Goal: Transaction & Acquisition: Register for event/course

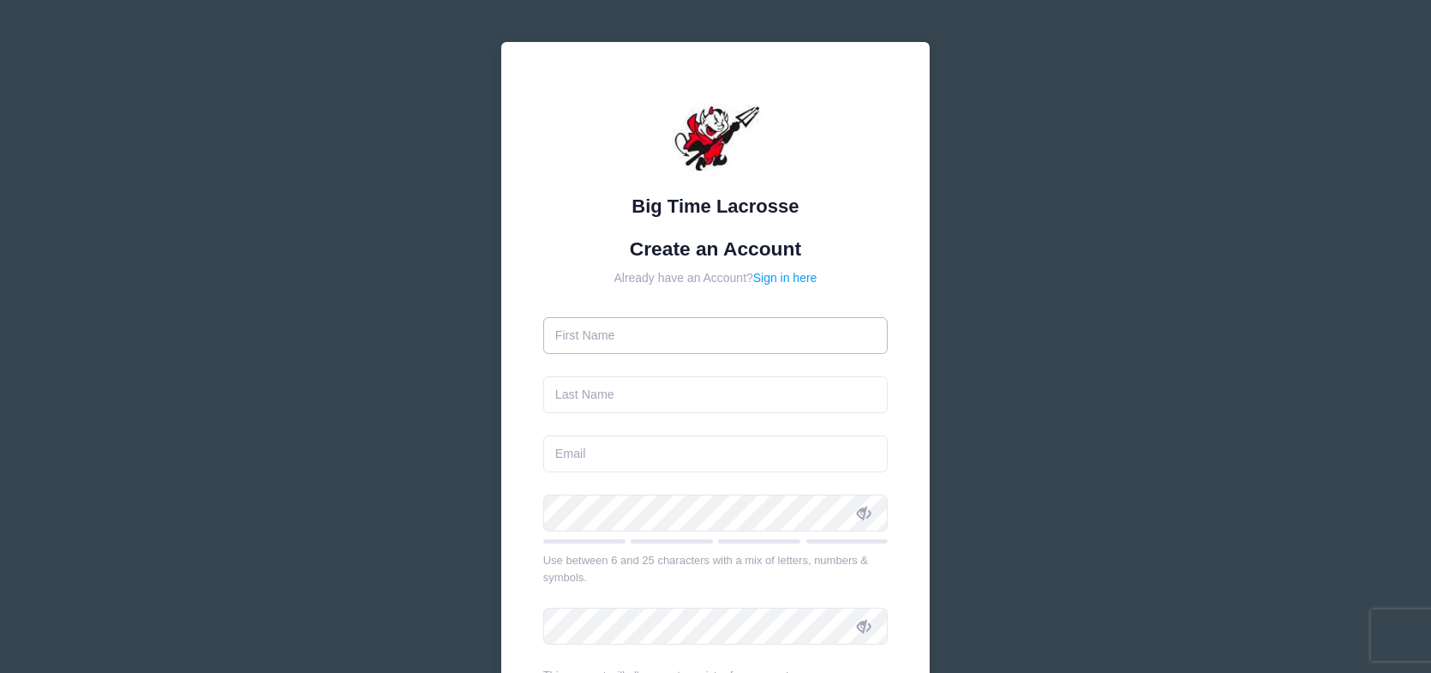
click at [674, 317] on input "text" at bounding box center [715, 335] width 345 height 37
type input "[PERSON_NAME]"
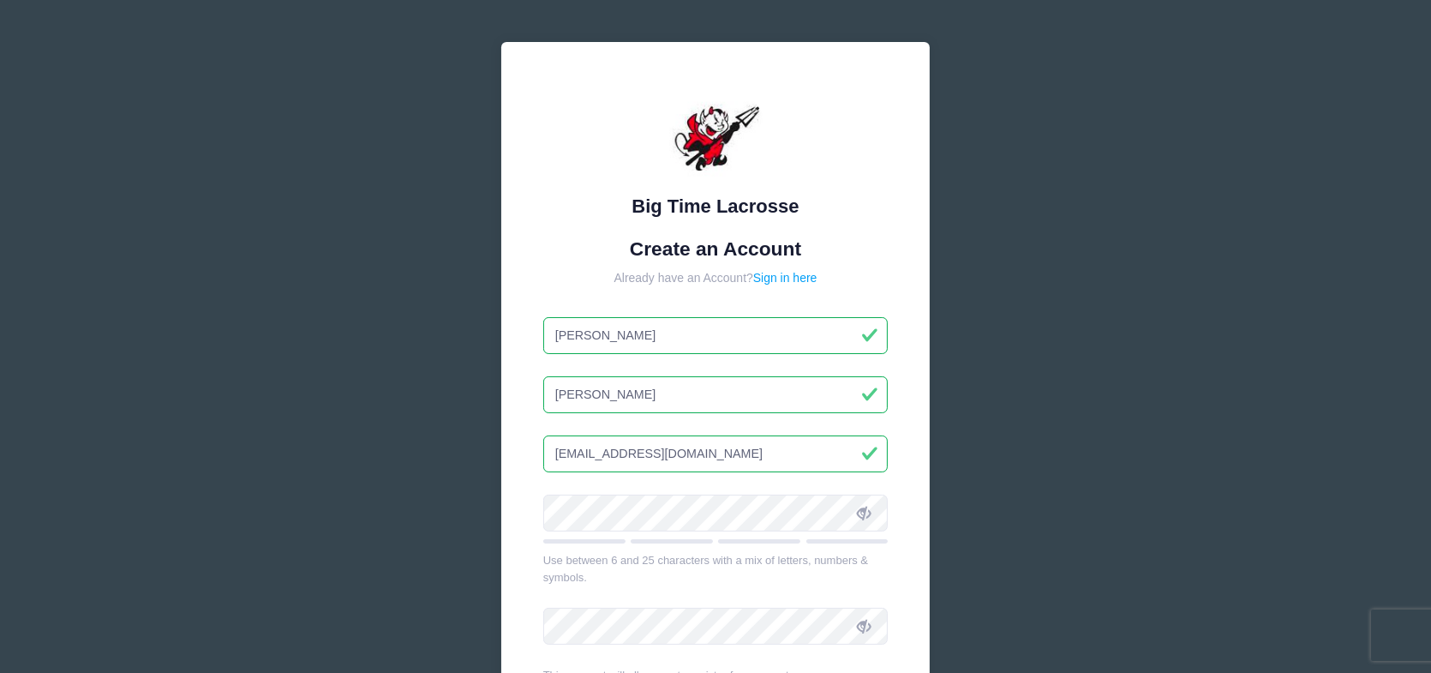
drag, startPoint x: 725, startPoint y: 458, endPoint x: 302, endPoint y: 452, distance: 423.4
click at [302, 452] on div "Big Time Lacrosse Create an Account Already have an Account? Sign in here [PERS…" at bounding box center [715, 466] width 1431 height 932
type input "[PERSON_NAME][EMAIL_ADDRESS][PERSON_NAME][DOMAIN_NAME]"
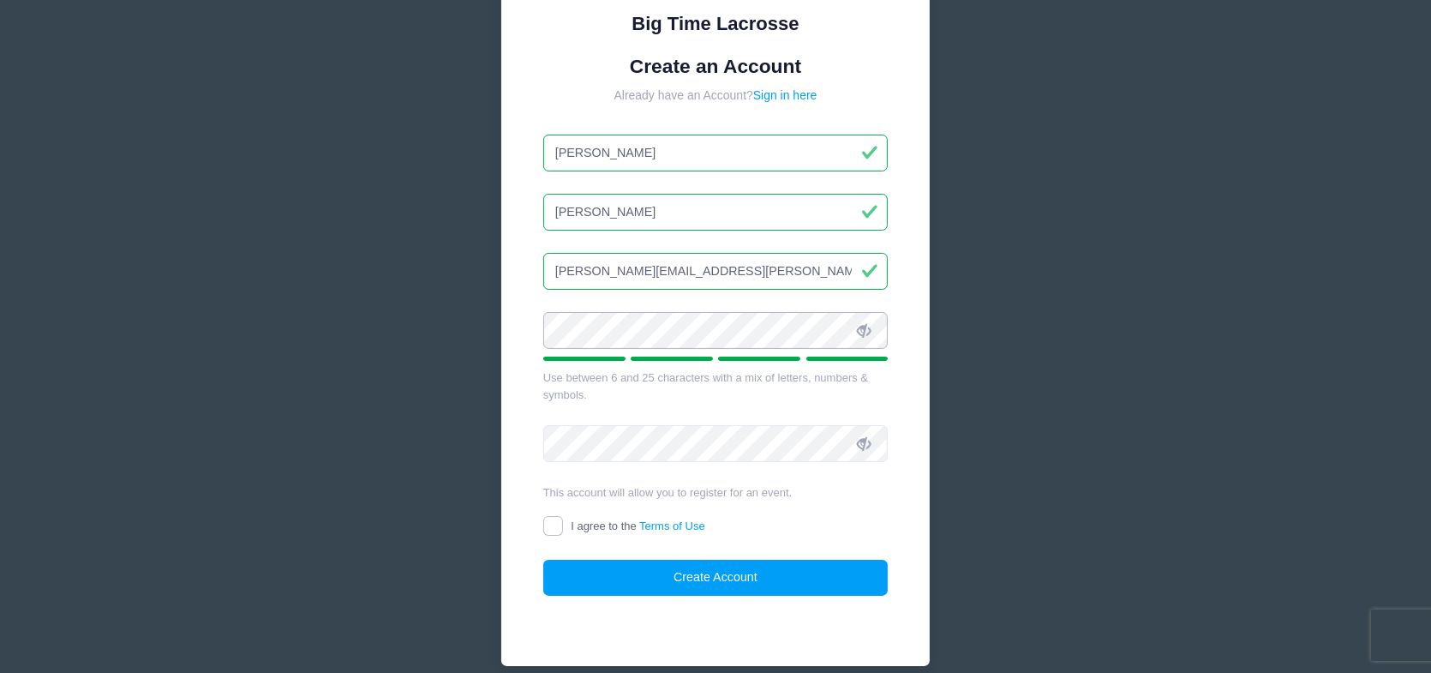
scroll to position [257, 0]
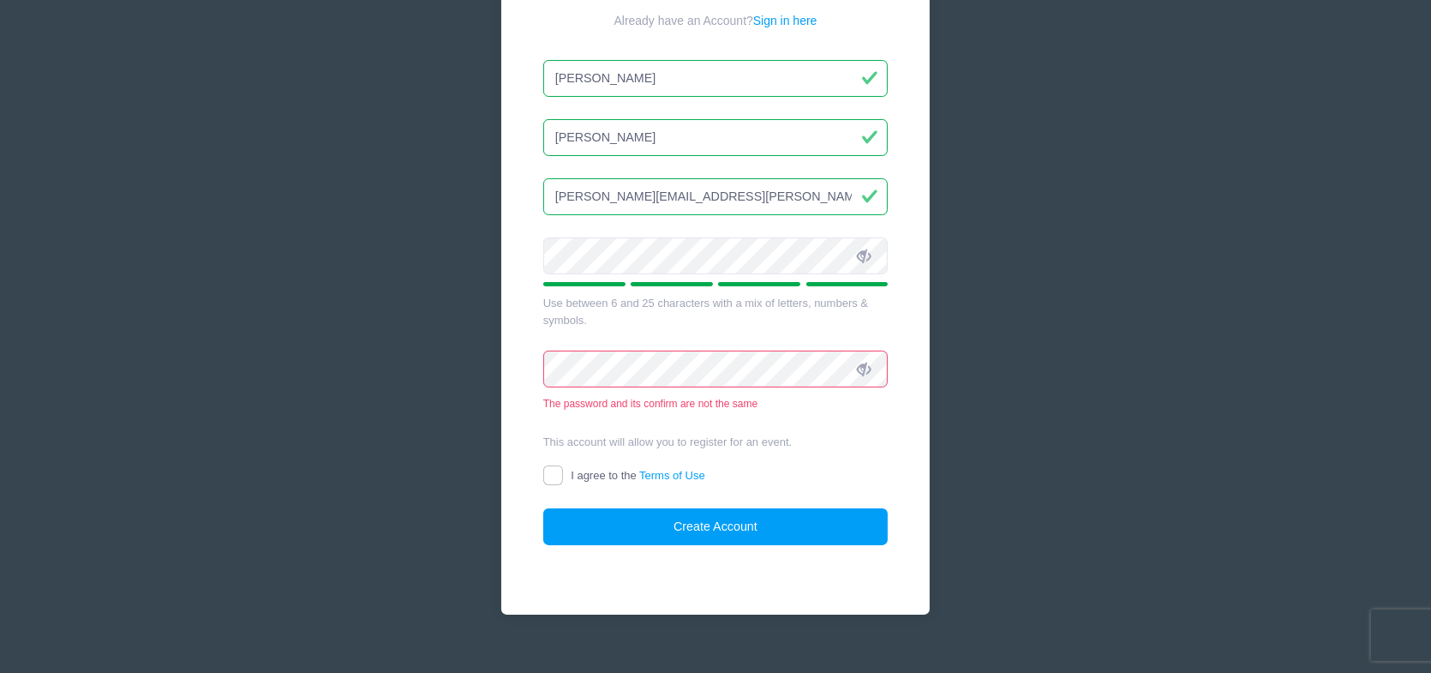
click at [844, 417] on form "Create an Account Already have an Account? Sign in here Craig Santucci santucci…" at bounding box center [715, 263] width 345 height 566
click at [859, 261] on icon at bounding box center [864, 256] width 14 height 14
click at [869, 372] on icon at bounding box center [864, 370] width 14 height 14
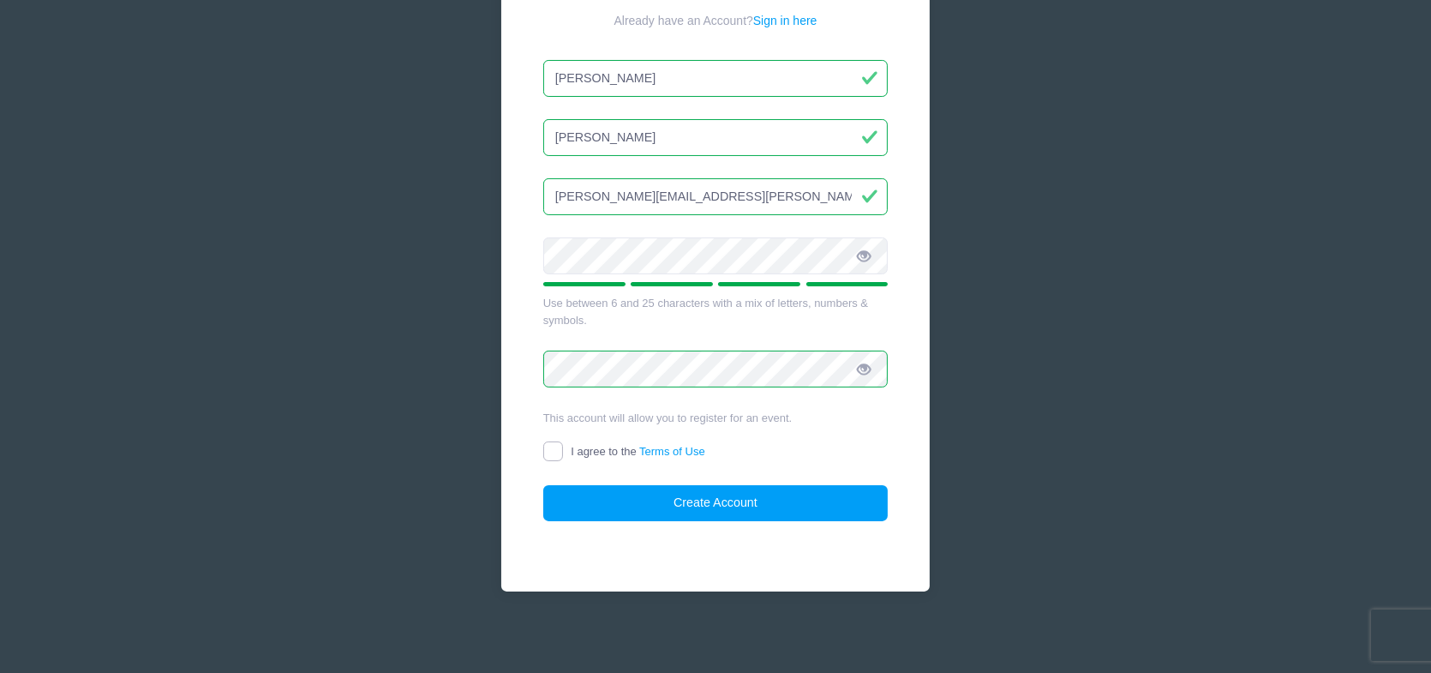
click at [555, 442] on input "I agree to the Terms of Use" at bounding box center [553, 451] width 20 height 20
checkbox input "true"
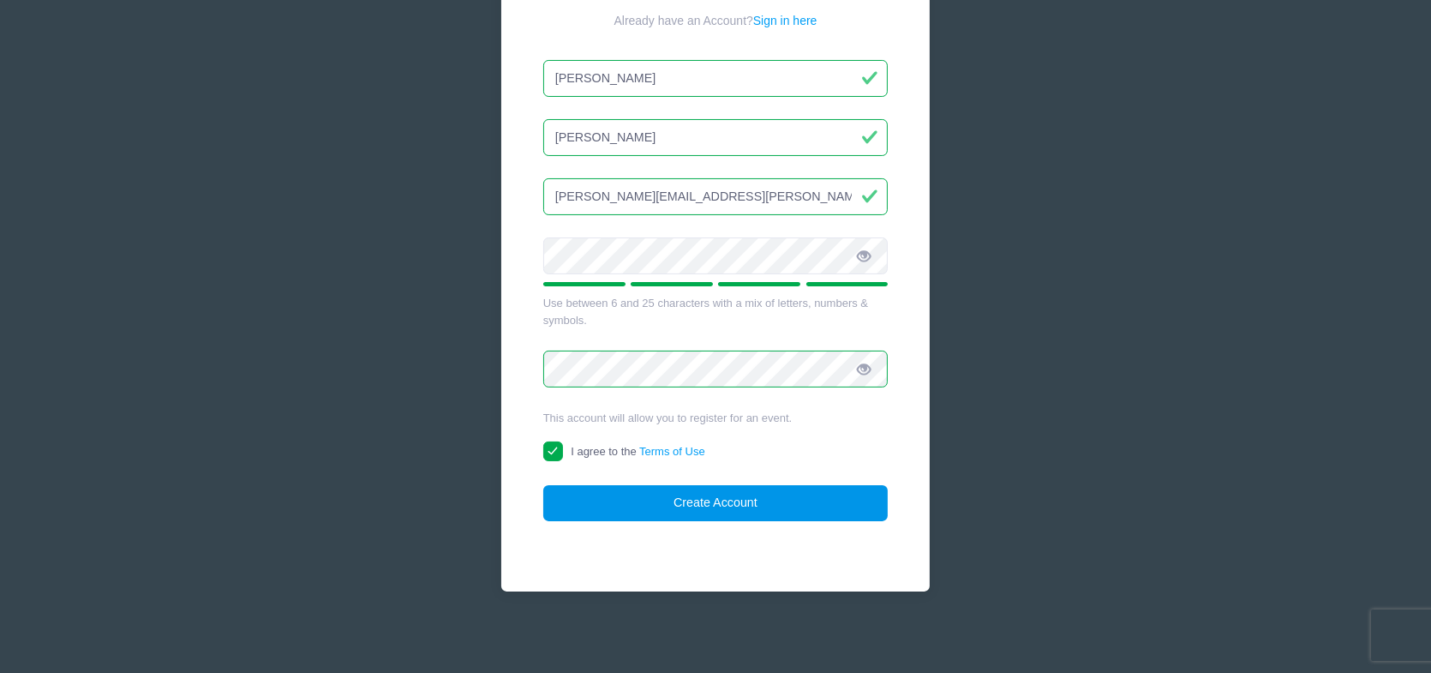
click at [784, 502] on button "Create Account" at bounding box center [715, 503] width 345 height 37
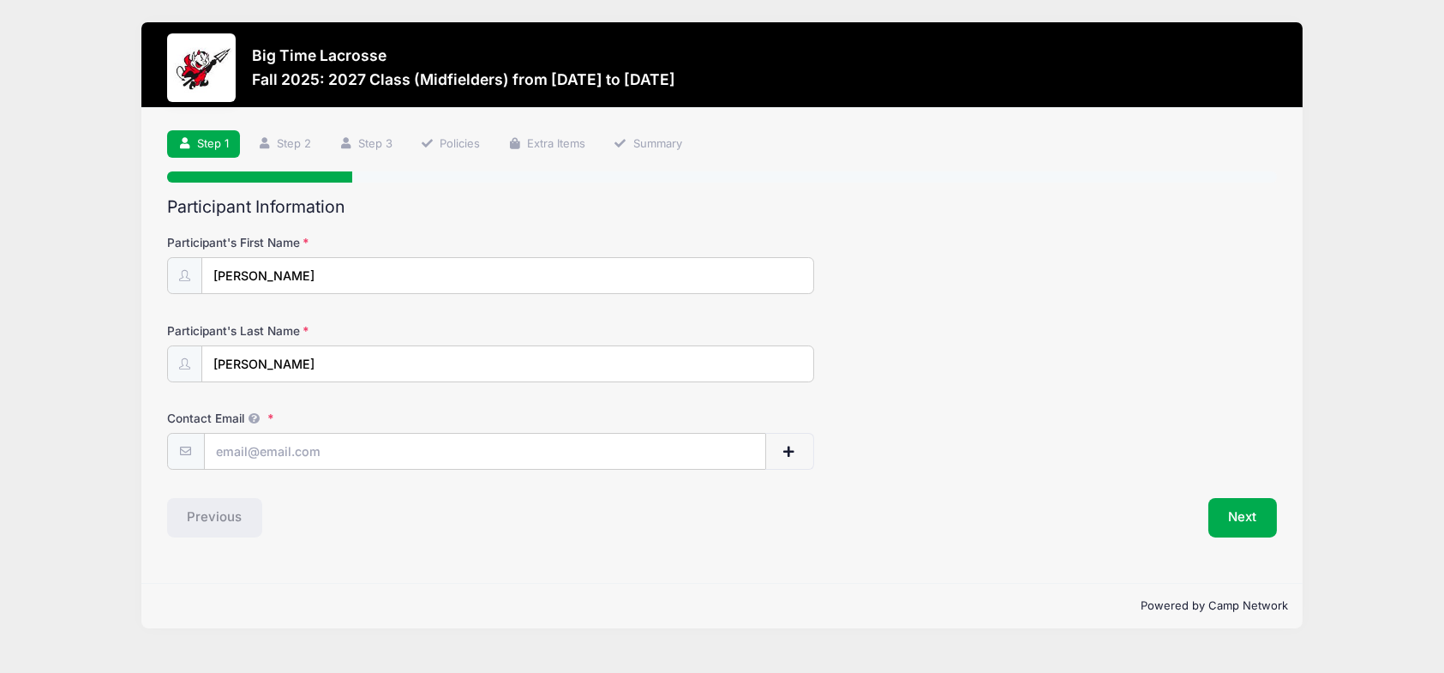
click at [297, 427] on div "Contact Email" at bounding box center [722, 440] width 1111 height 60
click at [294, 447] on input "Contact Email" at bounding box center [485, 452] width 561 height 37
type input "[EMAIL_ADDRESS][DOMAIN_NAME]"
click at [722, 548] on div "Step 1 /7 Step 1 Step 2 Step 3 Policies Extra Items Summary Participant Informa…" at bounding box center [721, 345] width 1160 height 475
click at [1227, 508] on button "Next" at bounding box center [1242, 517] width 69 height 39
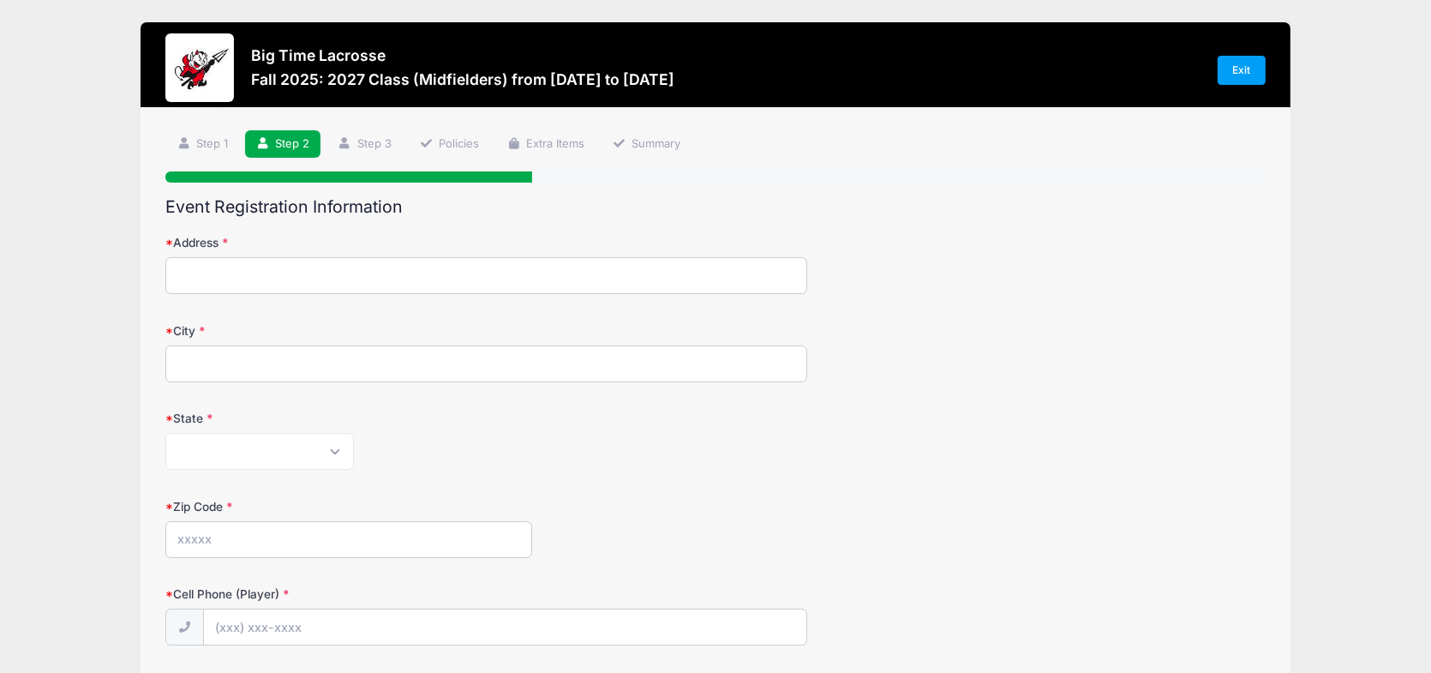
click at [338, 267] on input "Address" at bounding box center [486, 275] width 642 height 37
type input "27 Highbridge Boulevard"
type input "Medford"
select select "NJ"
type input "08055"
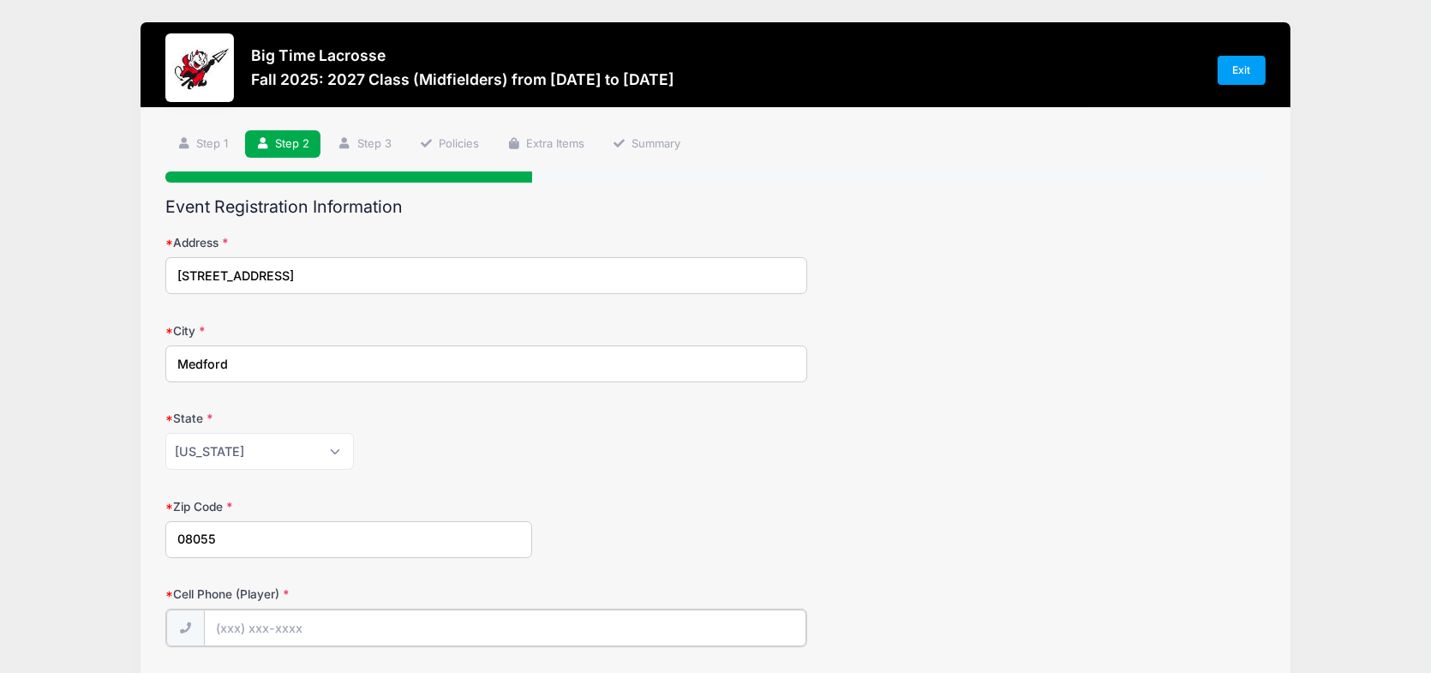
type input "(856) 308-9494"
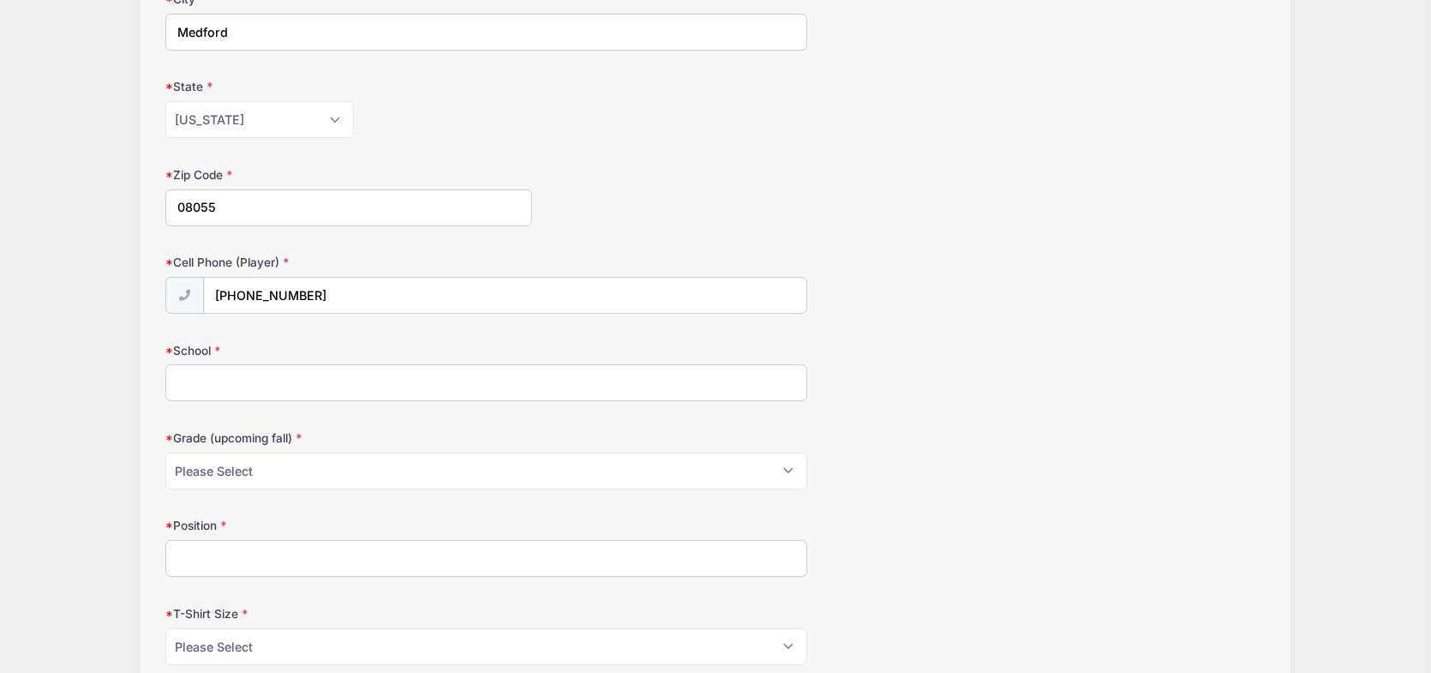
scroll to position [343, 0]
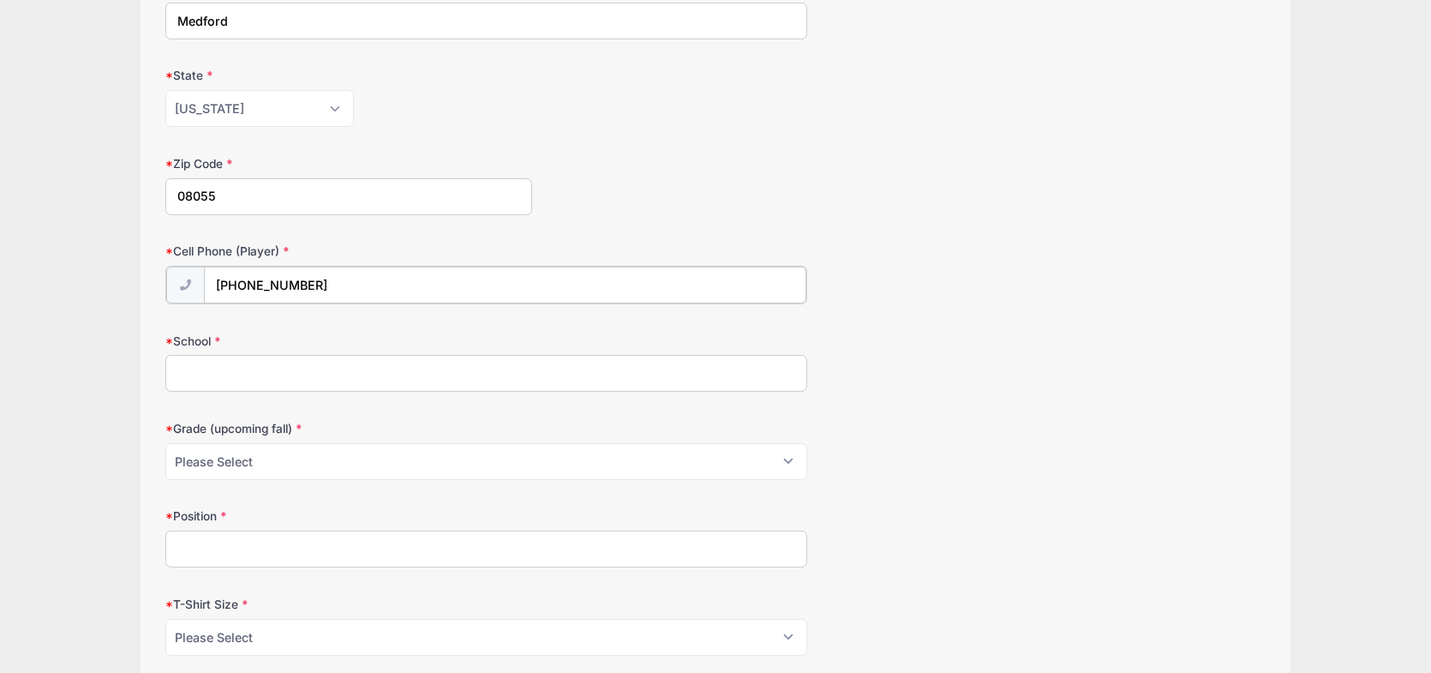
drag, startPoint x: 333, startPoint y: 283, endPoint x: 146, endPoint y: 281, distance: 186.9
click at [146, 281] on div "Step 2 /7 Step 1 Step 2 Step 3 Policies Extra Items Summary Participant Informa…" at bounding box center [716, 423] width 1150 height 1317
type input "(856) 298-8488"
click at [274, 380] on input "School" at bounding box center [486, 371] width 642 height 37
type input "Shawnee High School"
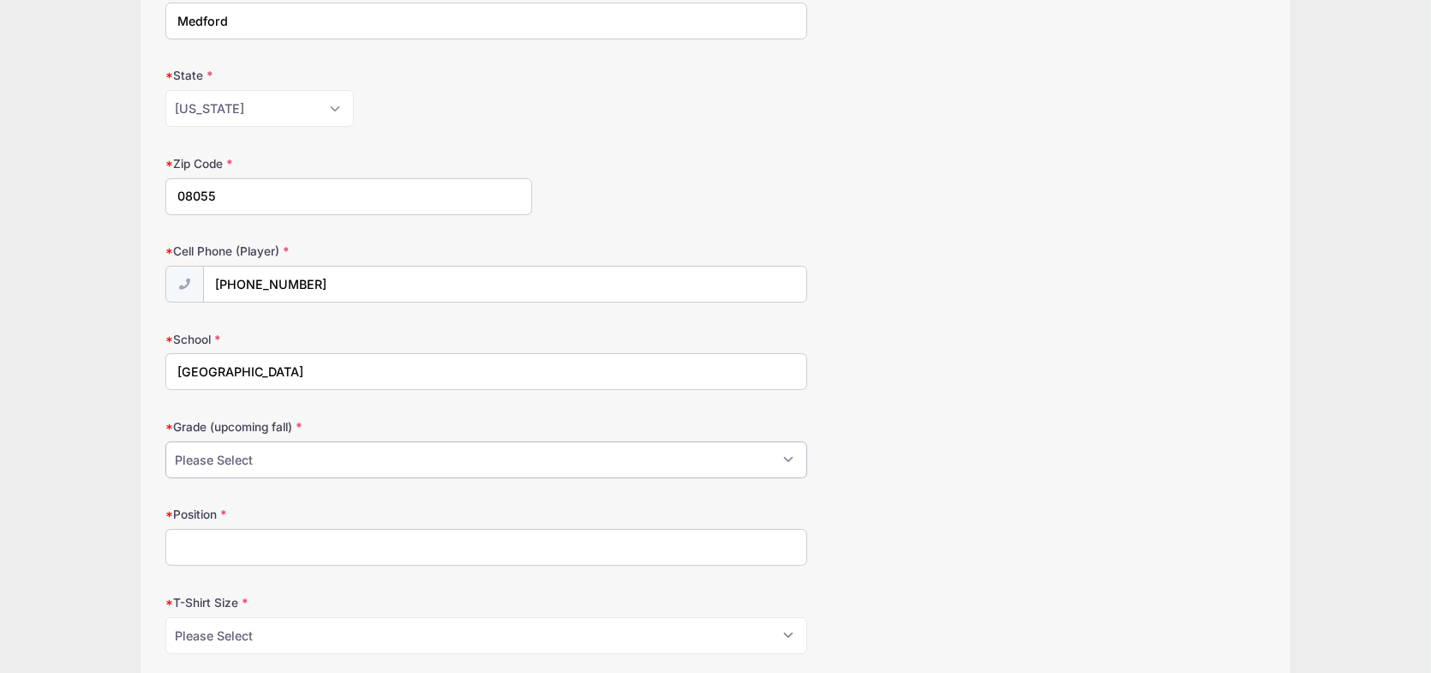
click at [327, 459] on select "Please Select Pre-K 1st 2nd 3rd 4th 5th 6th 7th 8th 9th 10th 11th 12th" at bounding box center [486, 459] width 642 height 37
select select "11th"
click at [165, 441] on select "Please Select Pre-K 1st 2nd 3rd 4th 5th 6th 7th 8th 9th 10th 11th 12th" at bounding box center [486, 459] width 642 height 37
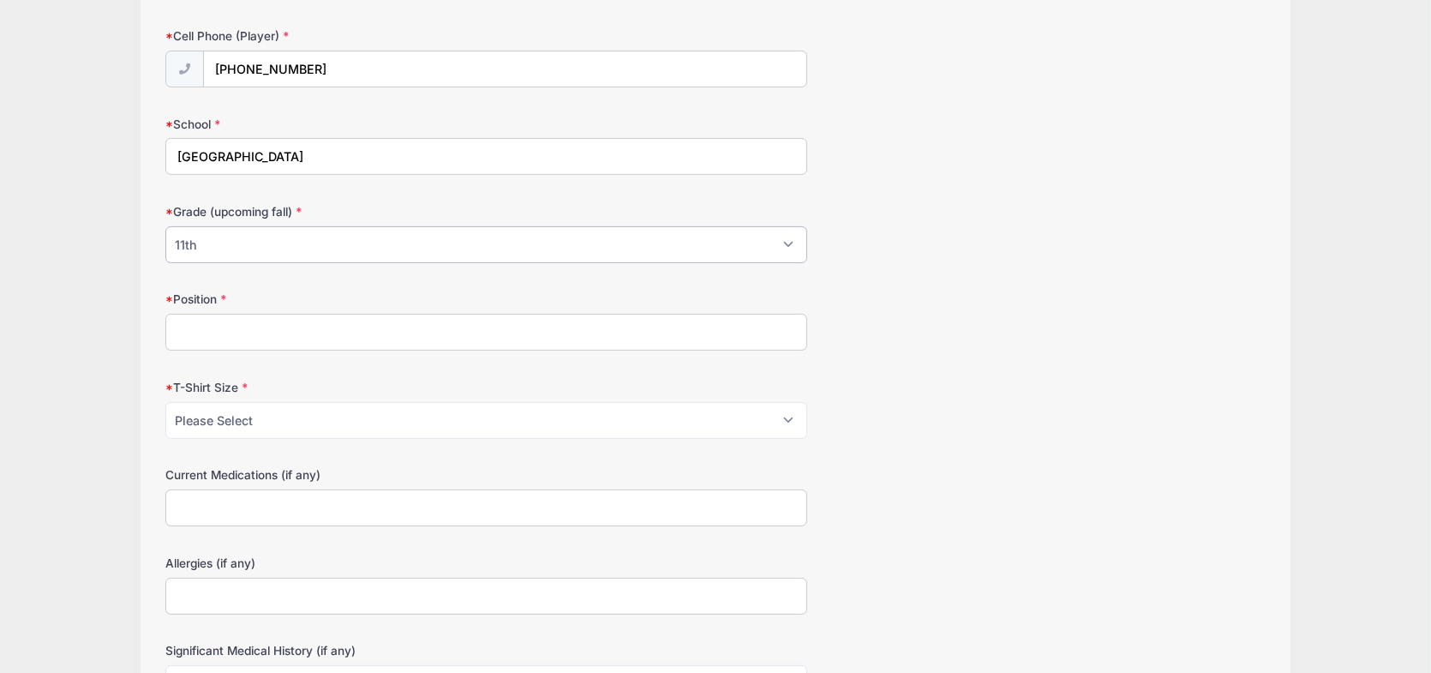
scroll to position [600, 0]
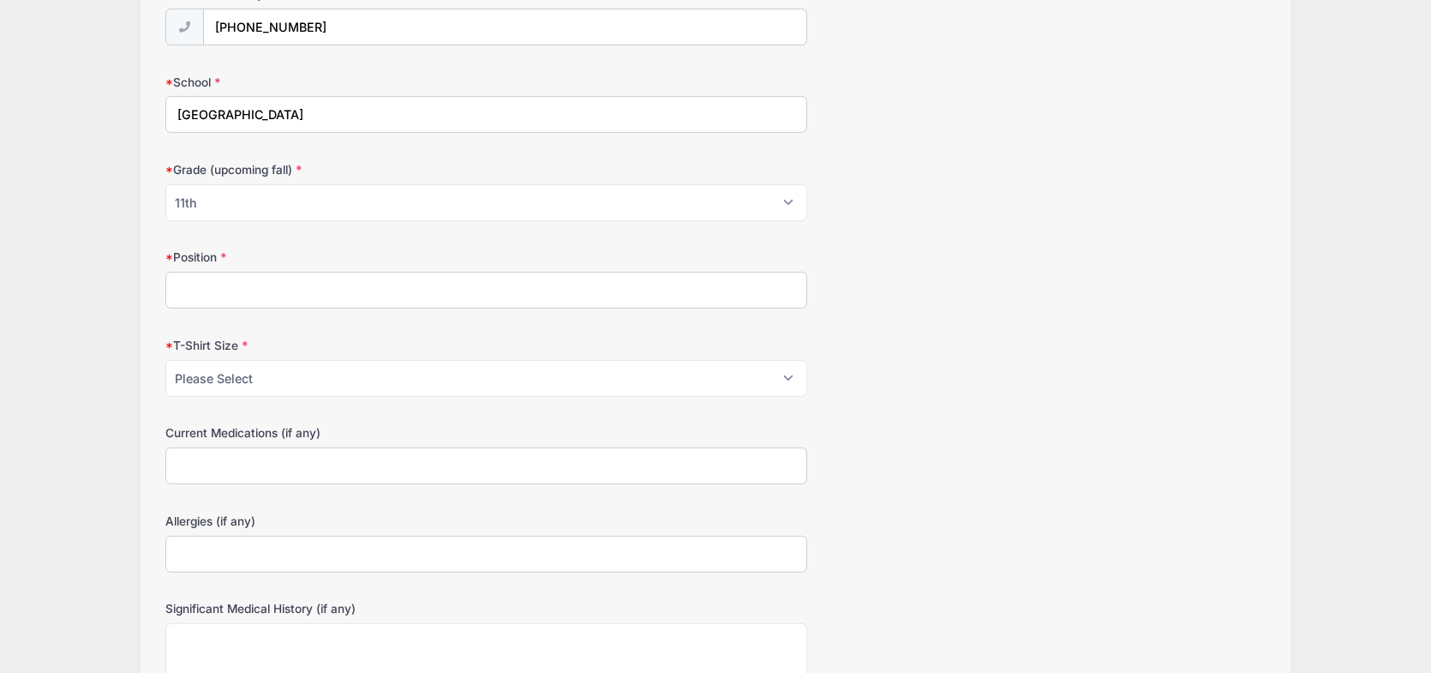
click at [244, 281] on input "Position" at bounding box center [486, 290] width 642 height 37
type input "Mid Field"
click at [374, 383] on select "Please Select Youth Small Youth Medium Youth Large Adult Small Adult Medium Adu…" at bounding box center [486, 378] width 642 height 37
select select "Youth Large"
click at [165, 360] on select "Please Select Youth Small Youth Medium Youth Large Adult Small Adult Medium Adu…" at bounding box center [486, 378] width 642 height 37
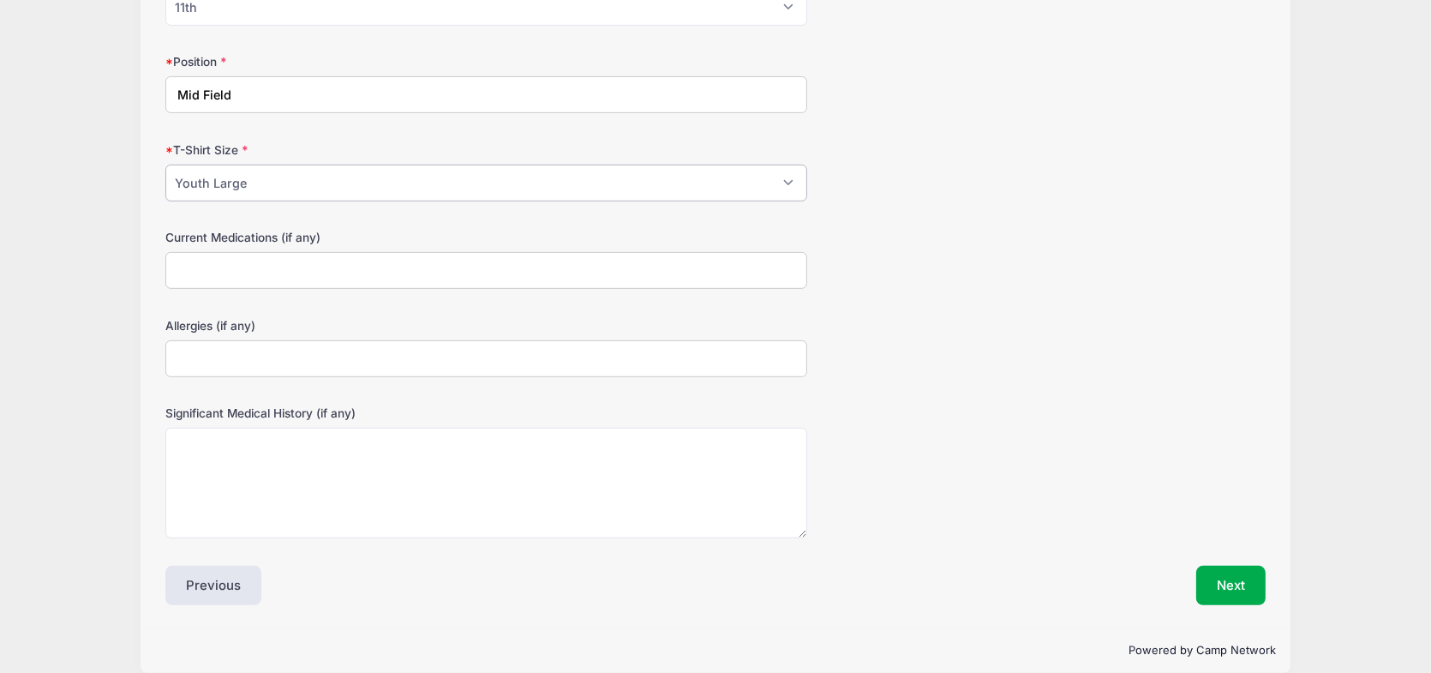
scroll to position [814, 0]
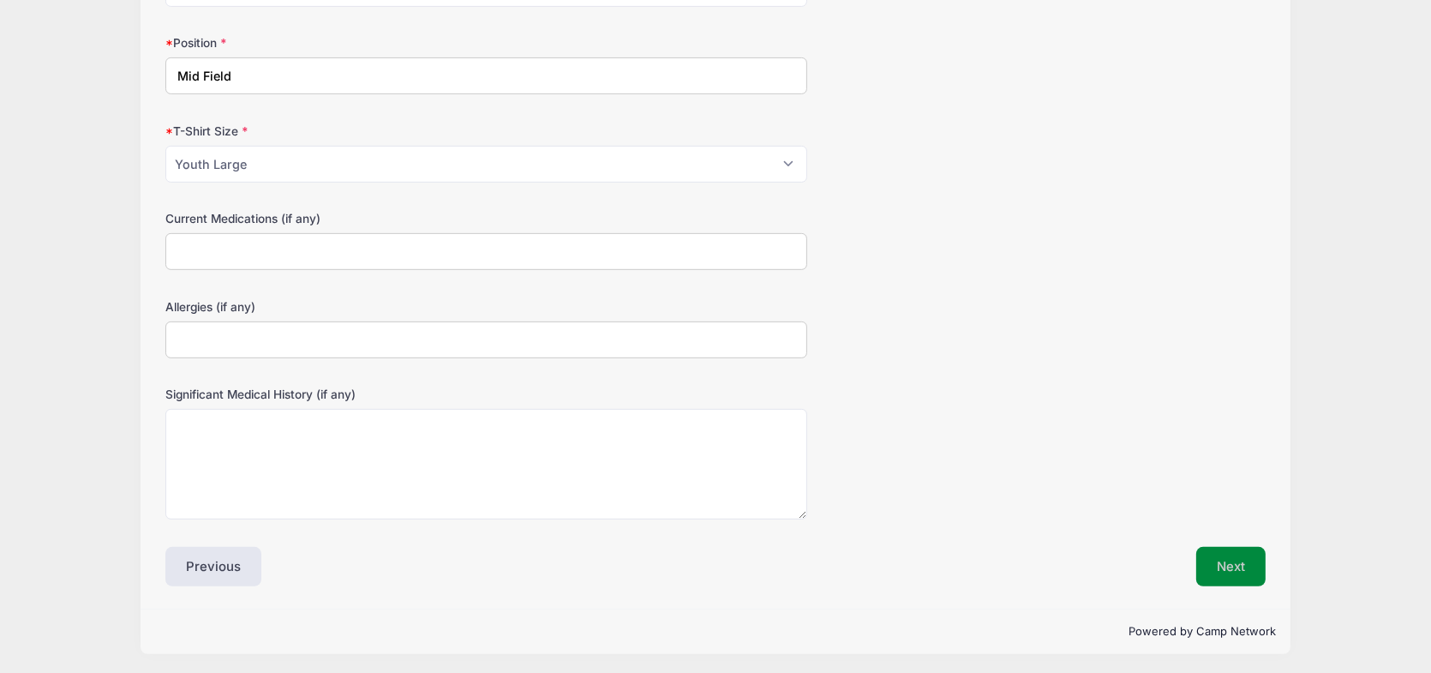
click at [1239, 563] on button "Next" at bounding box center [1230, 566] width 69 height 39
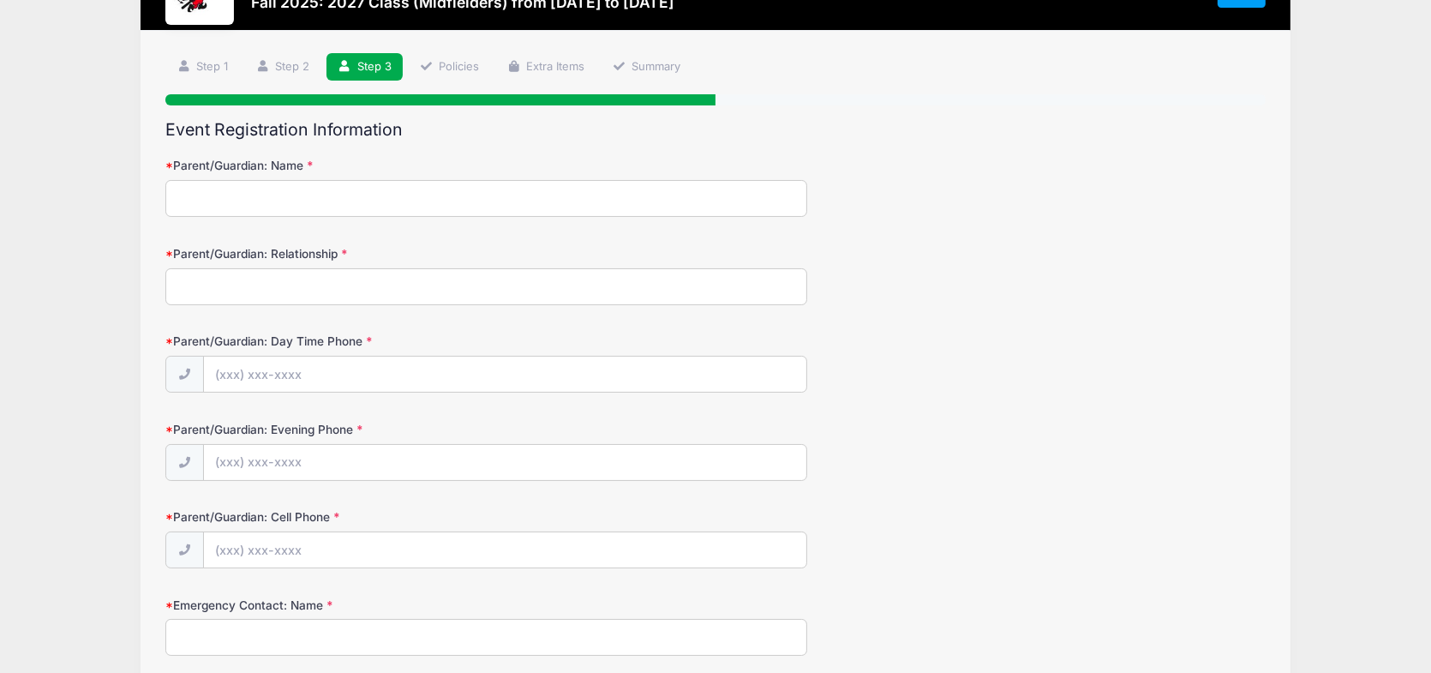
scroll to position [0, 0]
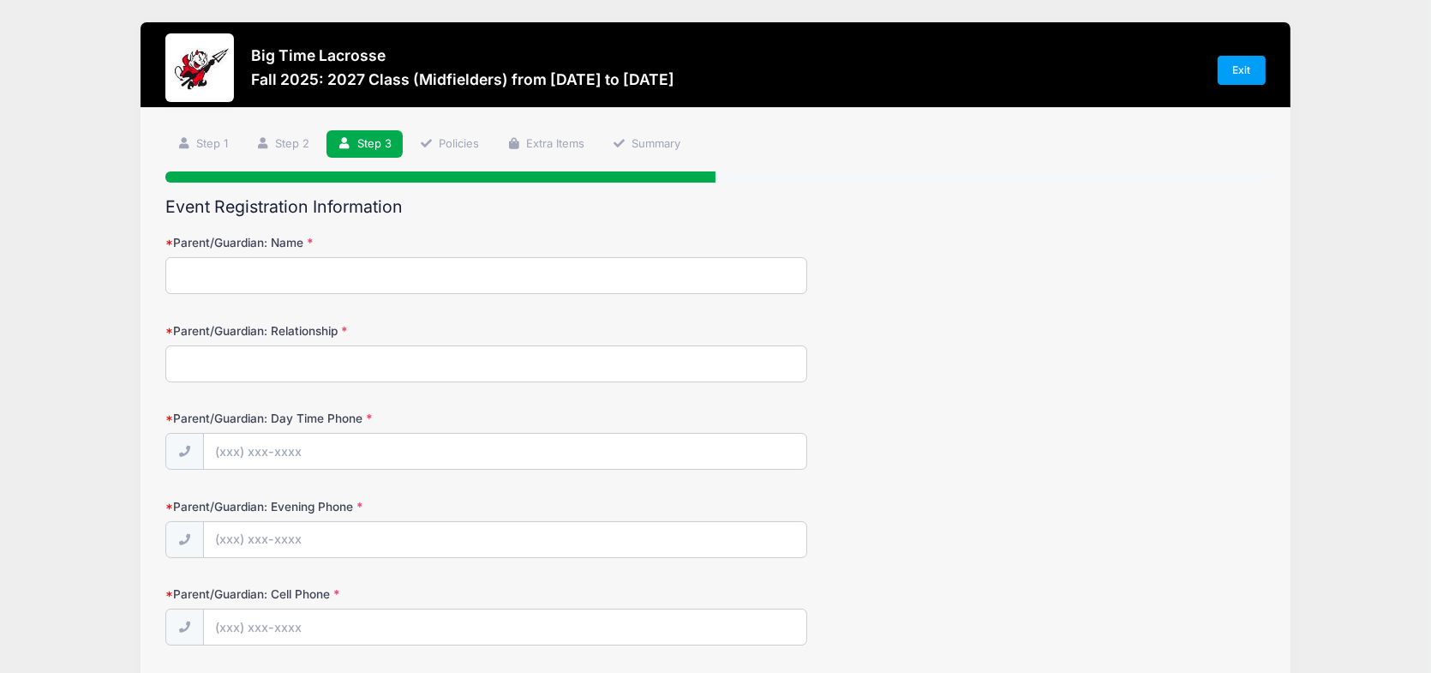
click at [376, 267] on input "Parent/Guardian: Name" at bounding box center [486, 275] width 642 height 37
type input "[PERSON_NAME]"
click at [281, 362] on input "Parent/Guardian: Relationship" at bounding box center [486, 363] width 642 height 37
type input "father"
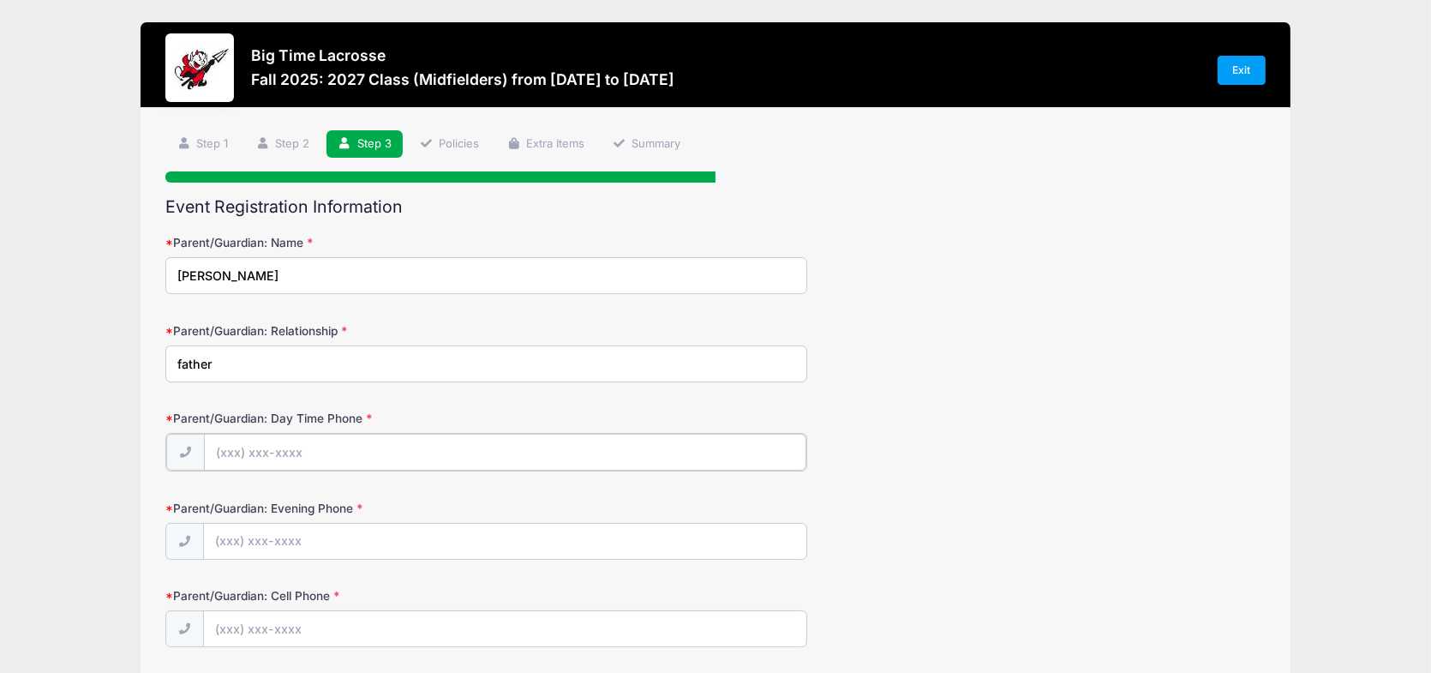
click at [355, 447] on input "Parent/Guardian: Day Time Phone" at bounding box center [505, 452] width 603 height 37
type input "(856) 308-9494"
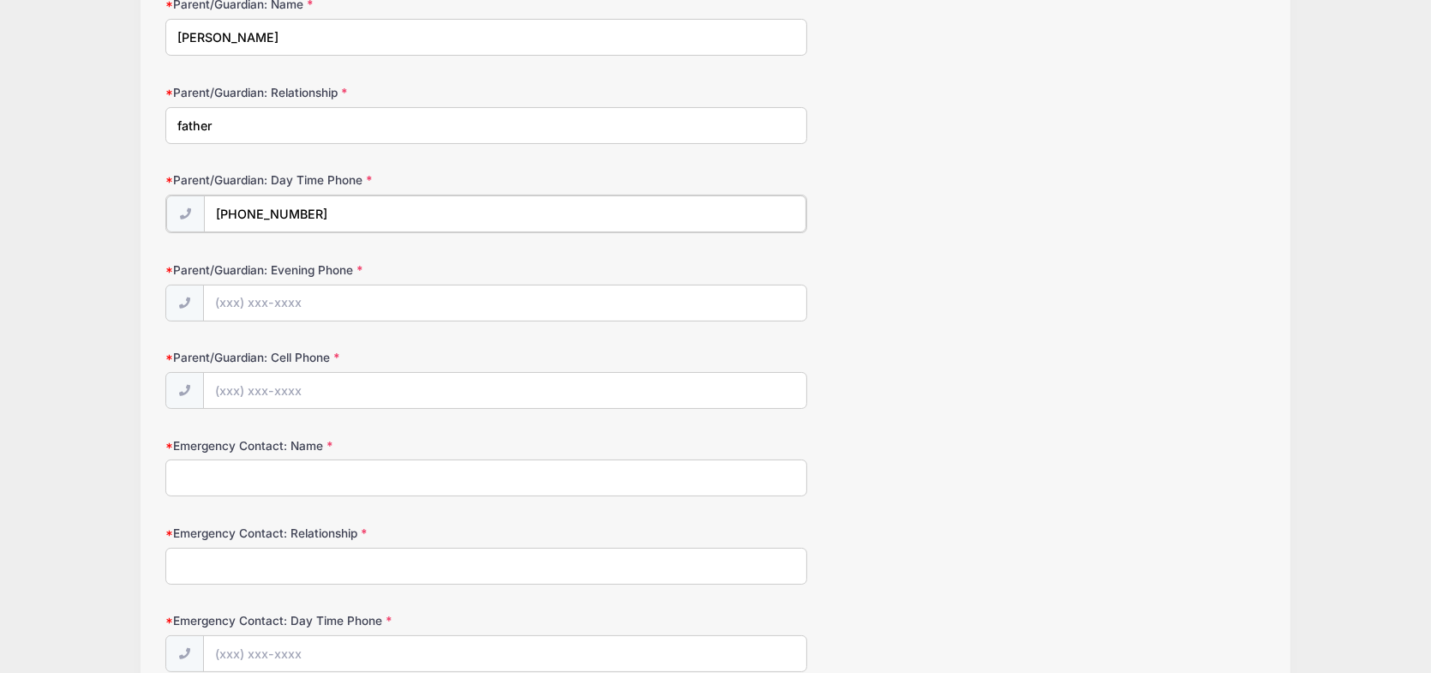
scroll to position [257, 0]
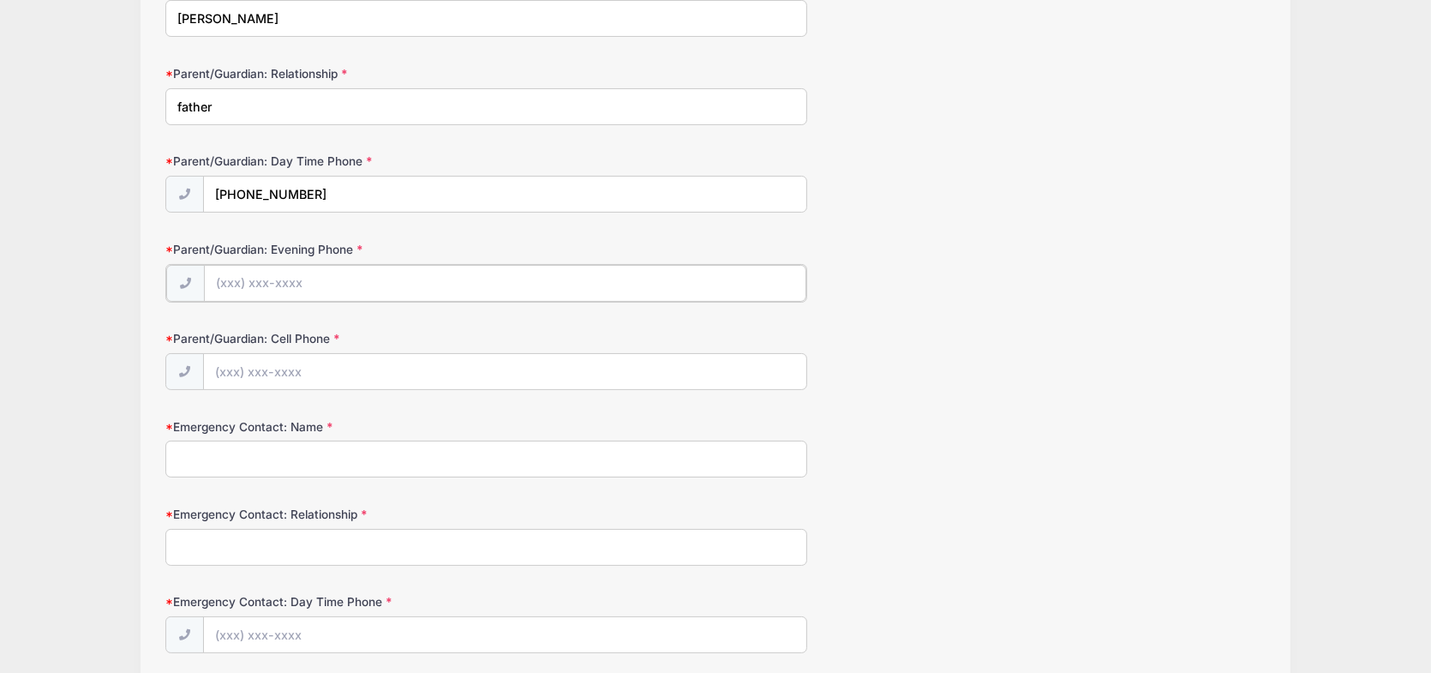
click at [355, 273] on input "Parent/Guardian: Evening Phone" at bounding box center [505, 283] width 603 height 37
type input "(856) 308-9494"
click at [331, 368] on input "Parent/Guardian: Cell Phone" at bounding box center [505, 370] width 603 height 37
type input "(856) 308-9494"
click at [327, 459] on input "Emergency Contact: Name" at bounding box center [486, 457] width 642 height 37
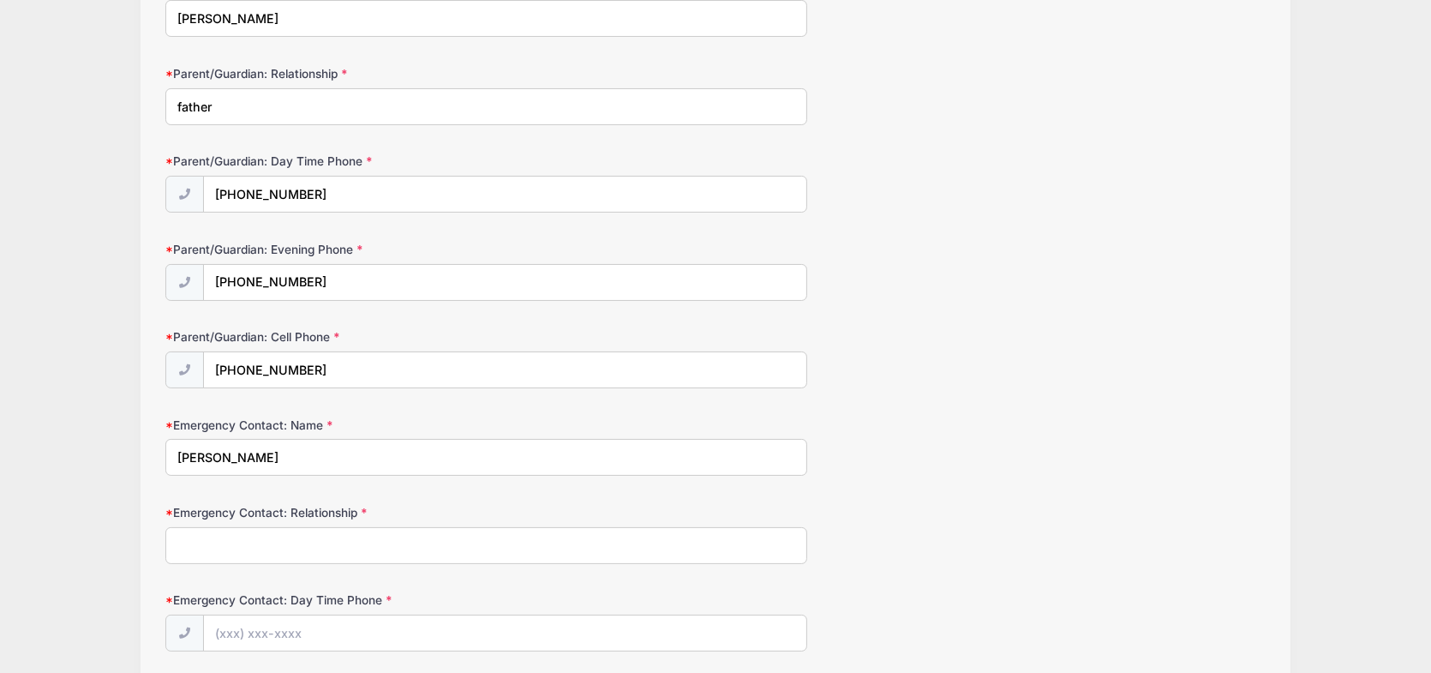
type input "Denise Santucci"
click at [291, 546] on input "Emergency Contact: Relationship" at bounding box center [486, 545] width 642 height 37
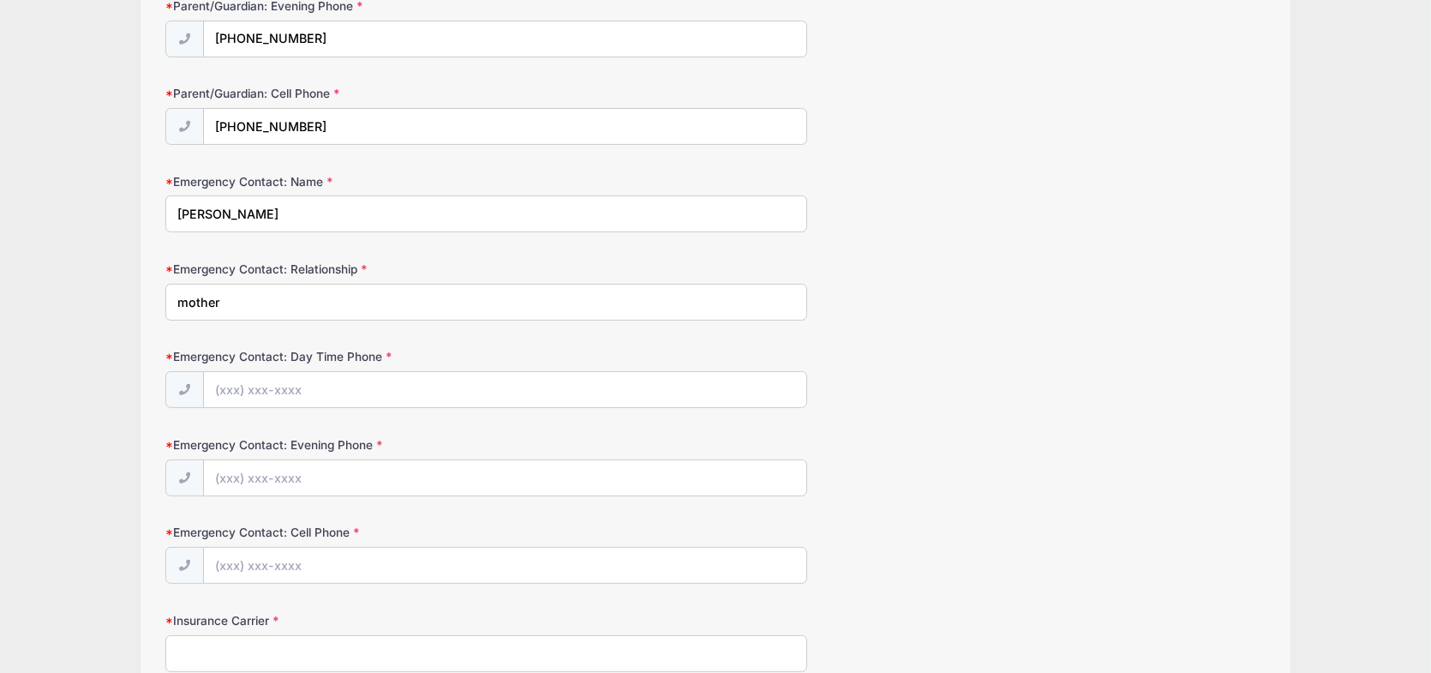
scroll to position [514, 0]
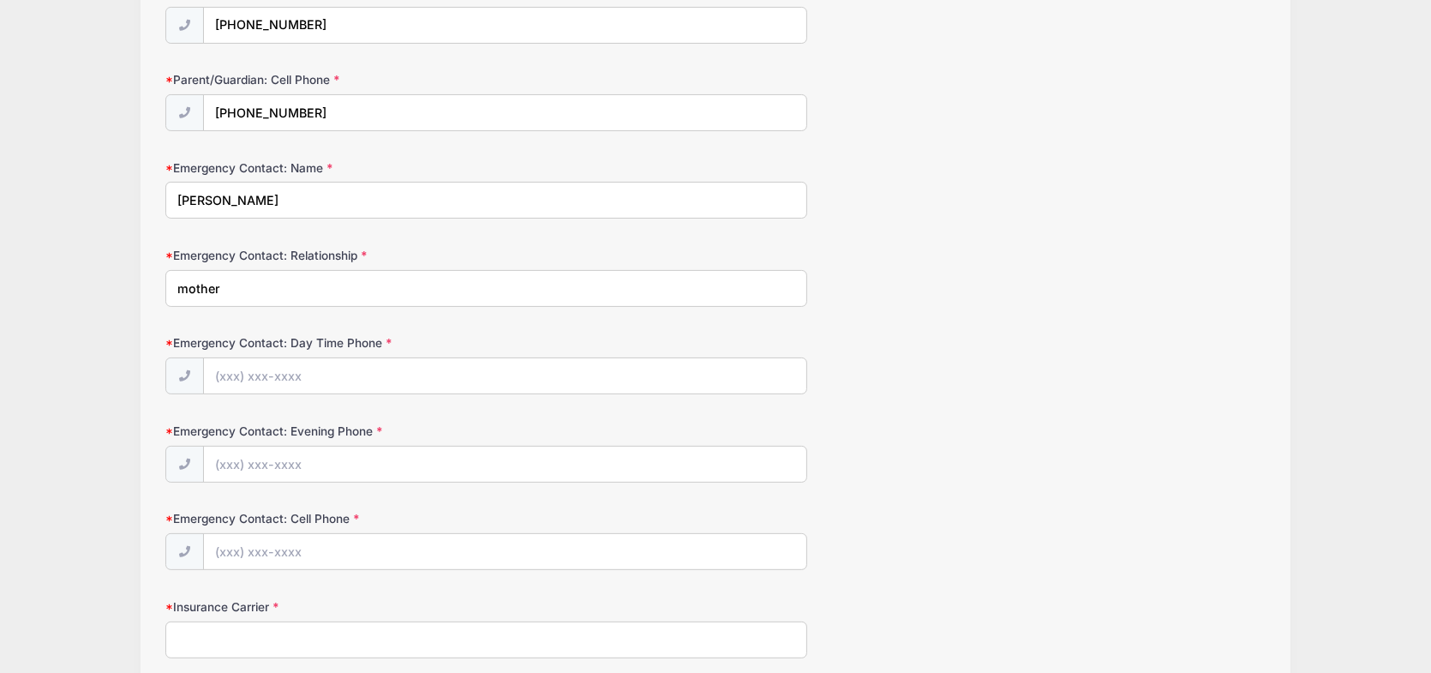
type input "mother"
click at [330, 379] on input "Emergency Contact: Day Time Phone" at bounding box center [505, 376] width 603 height 37
type input "(609) 420-8245"
click at [327, 466] on input "Emergency Contact: Evening Phone" at bounding box center [505, 465] width 603 height 37
type input "(609) 420-8245"
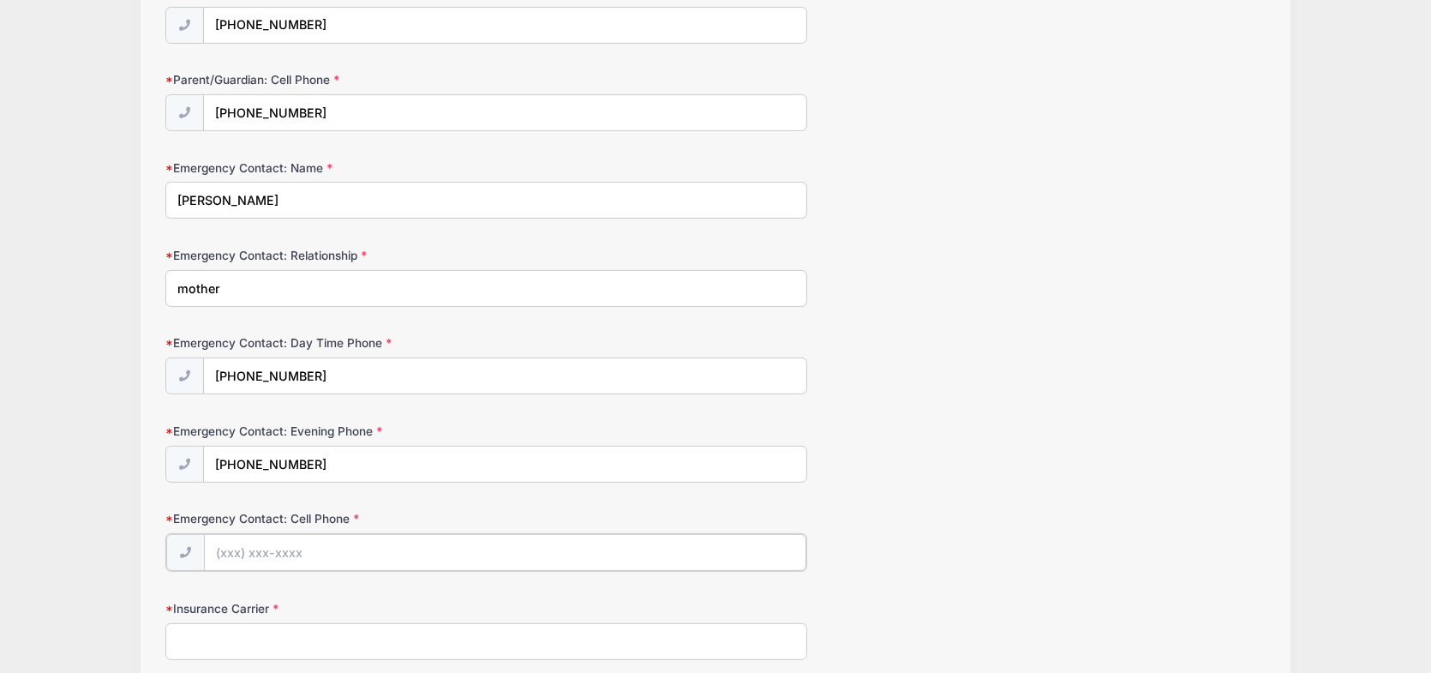
click at [313, 561] on input "Emergency Contact: Cell Phone" at bounding box center [505, 552] width 603 height 37
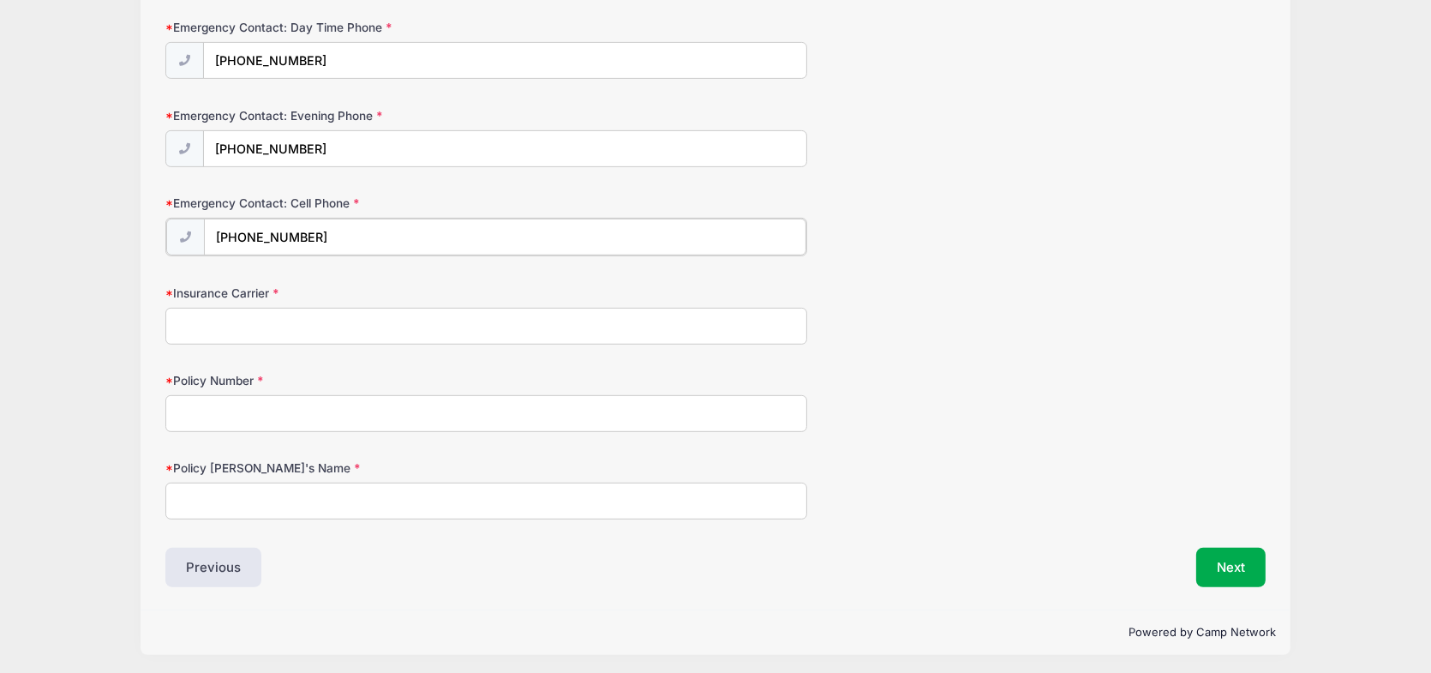
type input "(609) 420-8245"
click at [276, 325] on input "Insurance Carrier" at bounding box center [486, 326] width 642 height 37
type input "Horizon"
click at [274, 399] on input "Policy Number" at bounding box center [486, 413] width 642 height 37
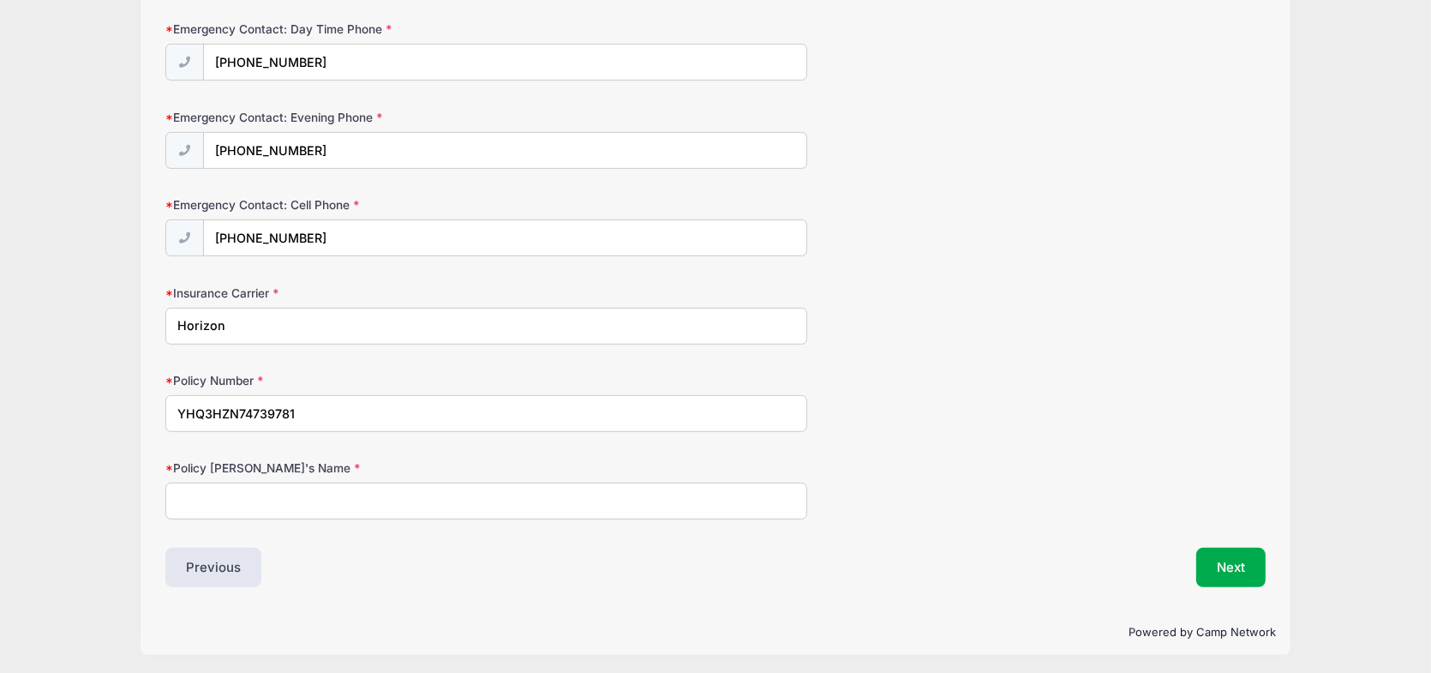
type input "YHQ3HZN74739781"
click at [313, 496] on input "Policy Holder's Name" at bounding box center [486, 501] width 642 height 37
type input "Denise Santucci"
click at [1256, 570] on button "Next" at bounding box center [1230, 567] width 69 height 39
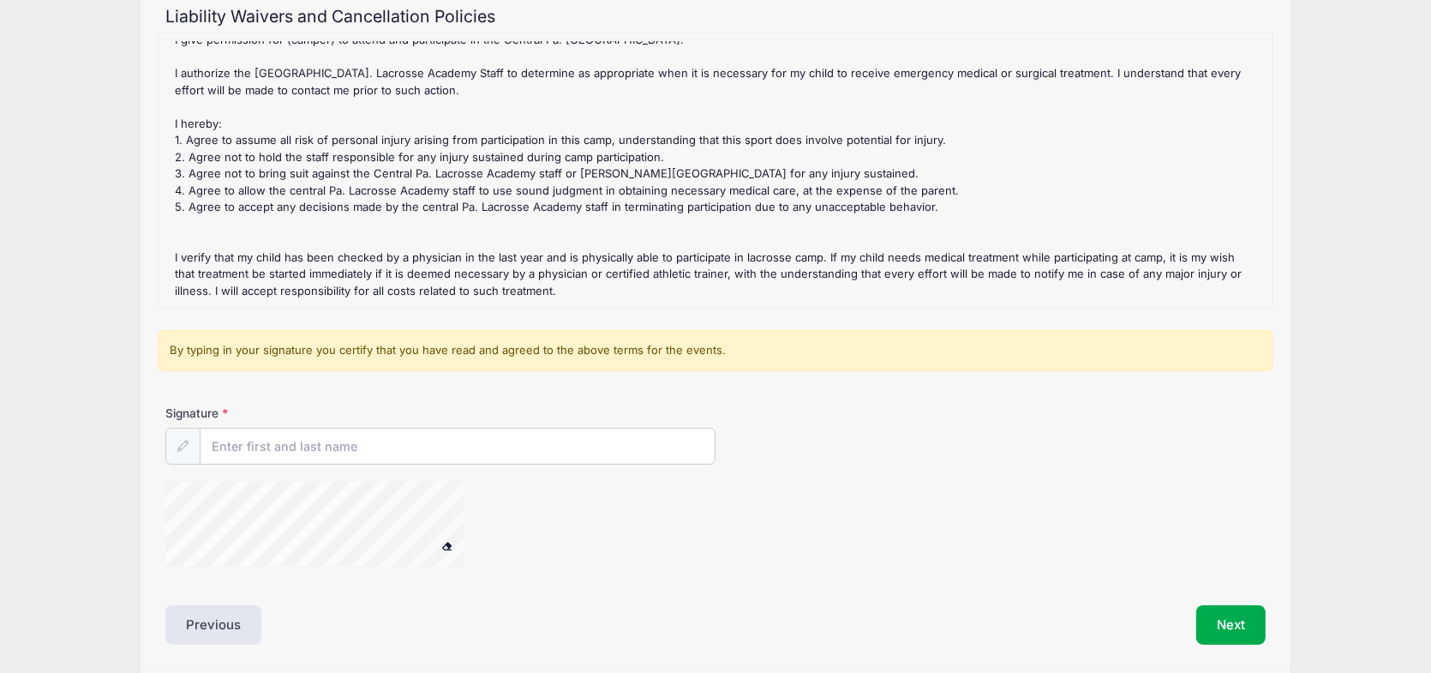
scroll to position [250, 0]
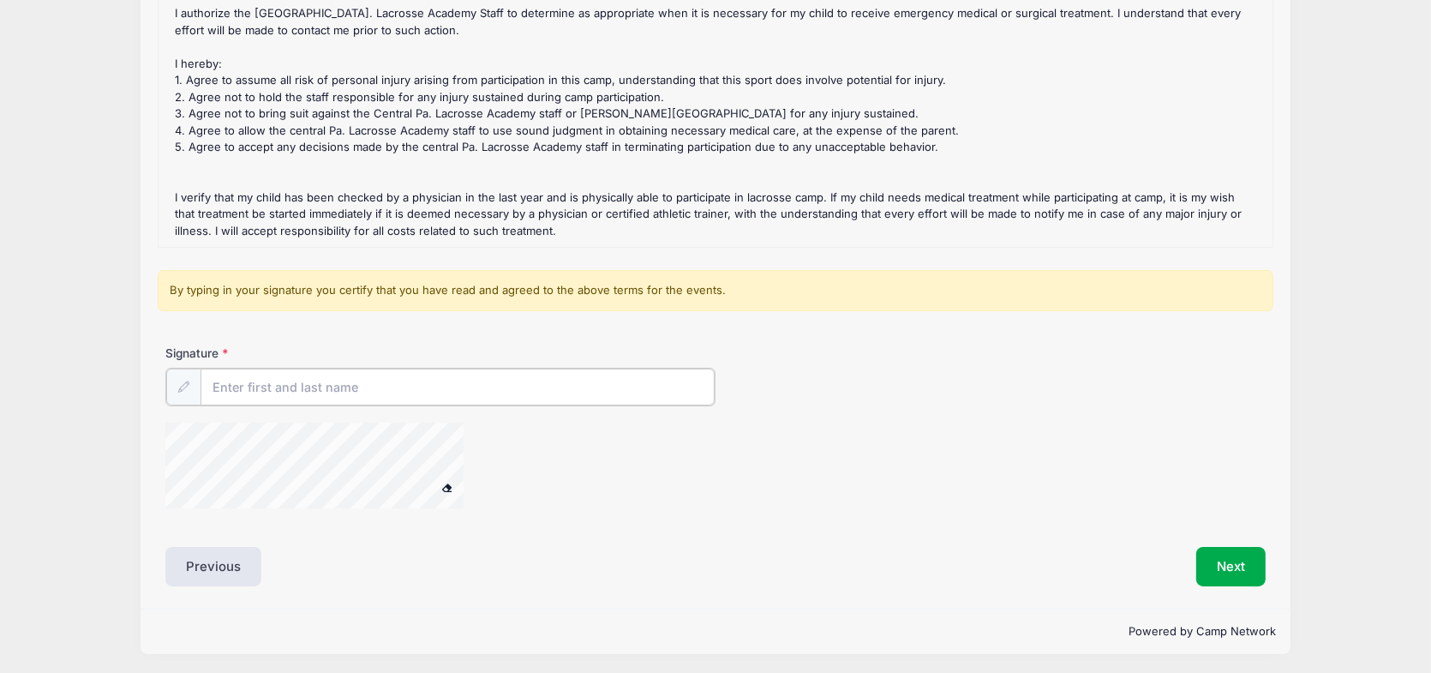
drag, startPoint x: 334, startPoint y: 394, endPoint x: 324, endPoint y: 382, distance: 15.8
click at [324, 384] on input "Signature" at bounding box center [458, 387] width 514 height 37
type input "C"
type input "[PERSON_NAME]"
click at [445, 483] on span at bounding box center [447, 485] width 12 height 9
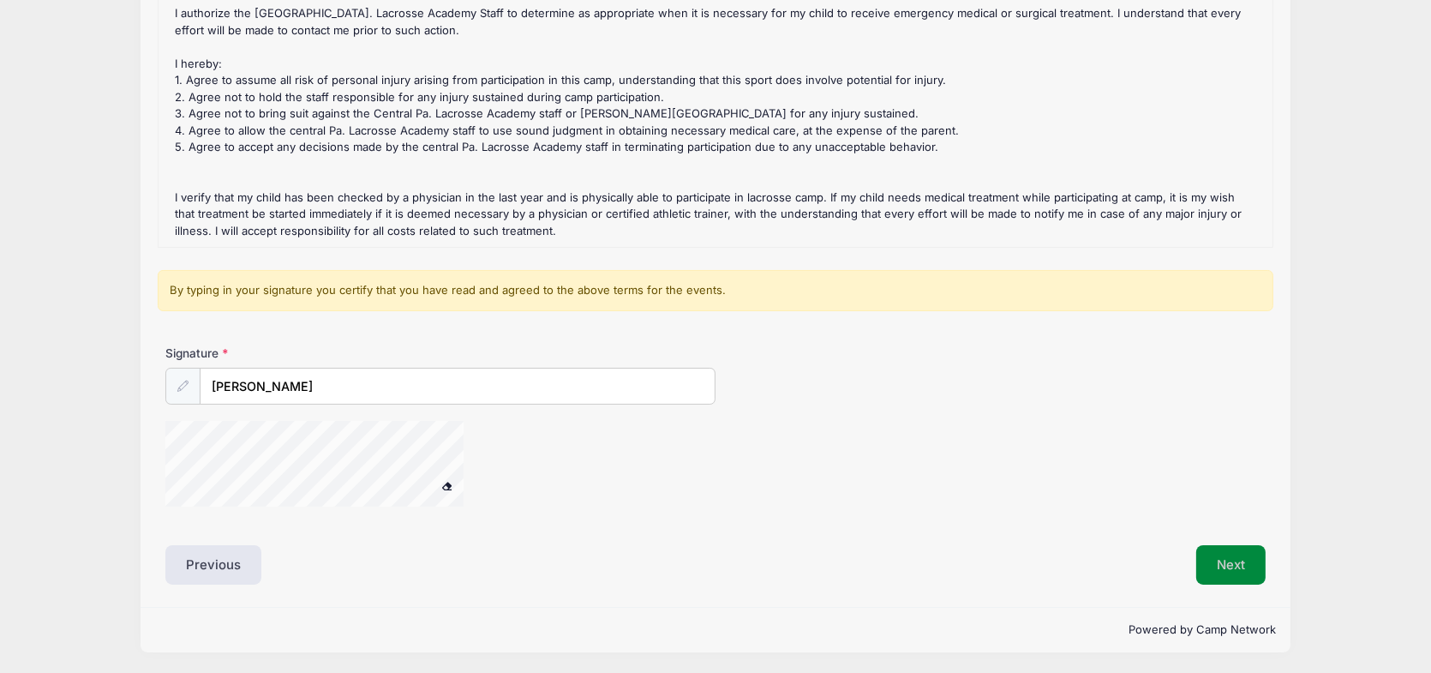
click at [1228, 567] on button "Next" at bounding box center [1230, 564] width 69 height 39
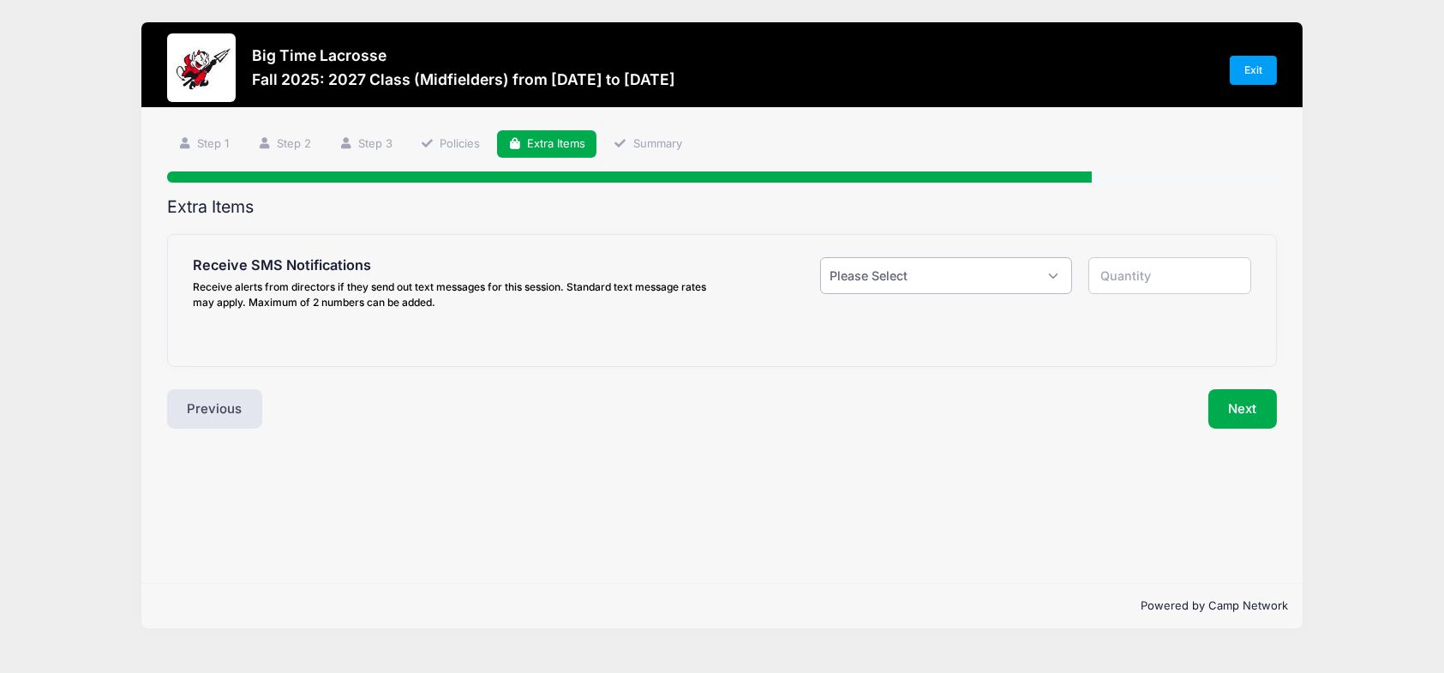
click at [1057, 277] on select "Please Select Yes ($0.00) No" at bounding box center [946, 275] width 252 height 37
click at [1056, 277] on select "Please Select Yes ($0.00) No" at bounding box center [946, 275] width 252 height 37
click at [1058, 275] on select "Please Select Yes ($0.00) No" at bounding box center [946, 275] width 252 height 37
select select "1"
click at [820, 257] on select "Please Select Yes ($0.00) No" at bounding box center [946, 275] width 252 height 37
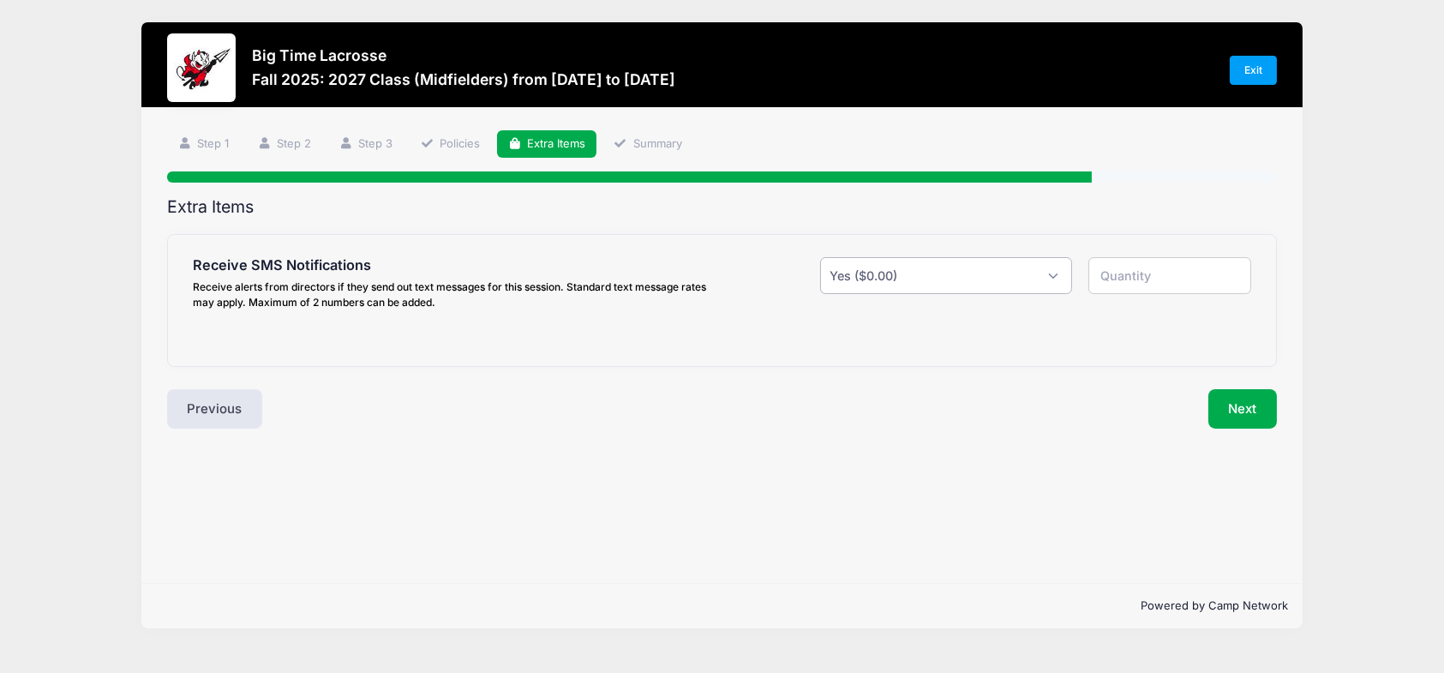
type input "1"
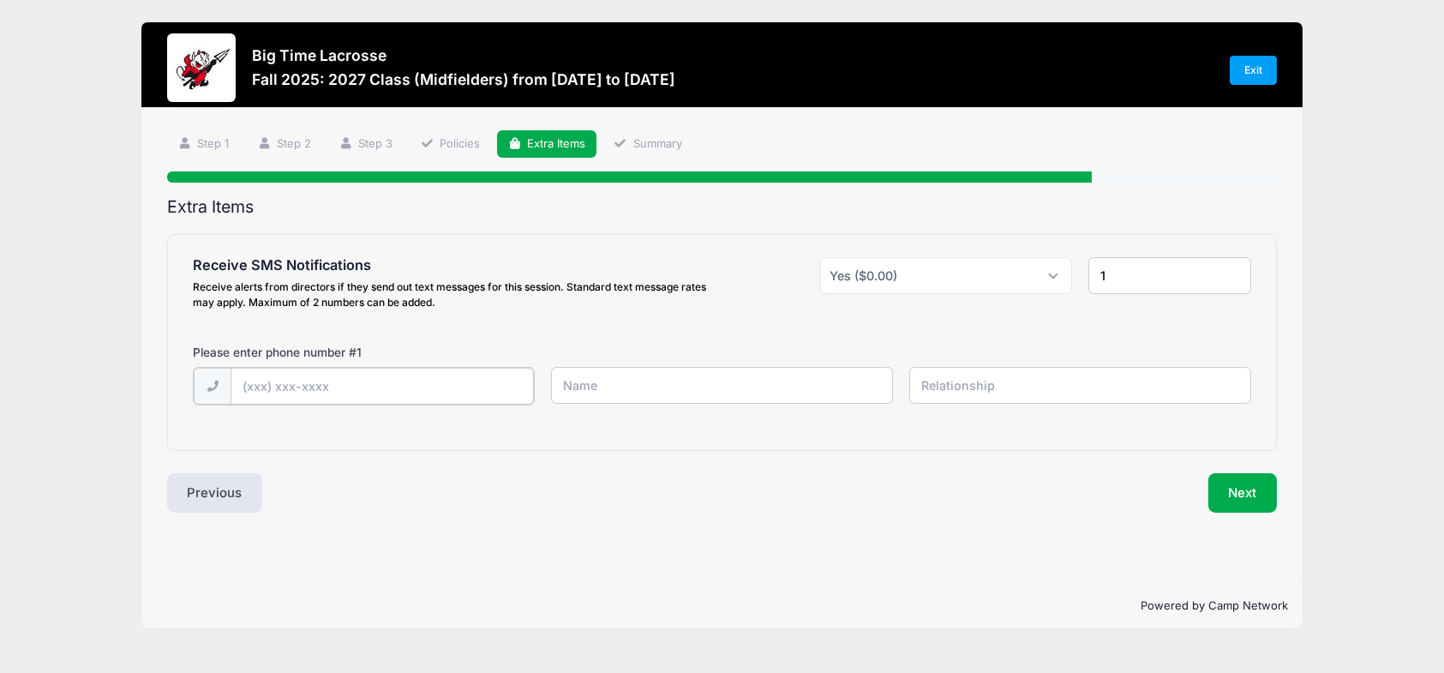
click at [363, 380] on input "text" at bounding box center [382, 386] width 303 height 37
type input "(856) 308-9494"
click at [616, 392] on input "text" at bounding box center [722, 385] width 342 height 37
click at [616, 392] on input "Craig" at bounding box center [722, 385] width 342 height 37
type input "[PERSON_NAME]"
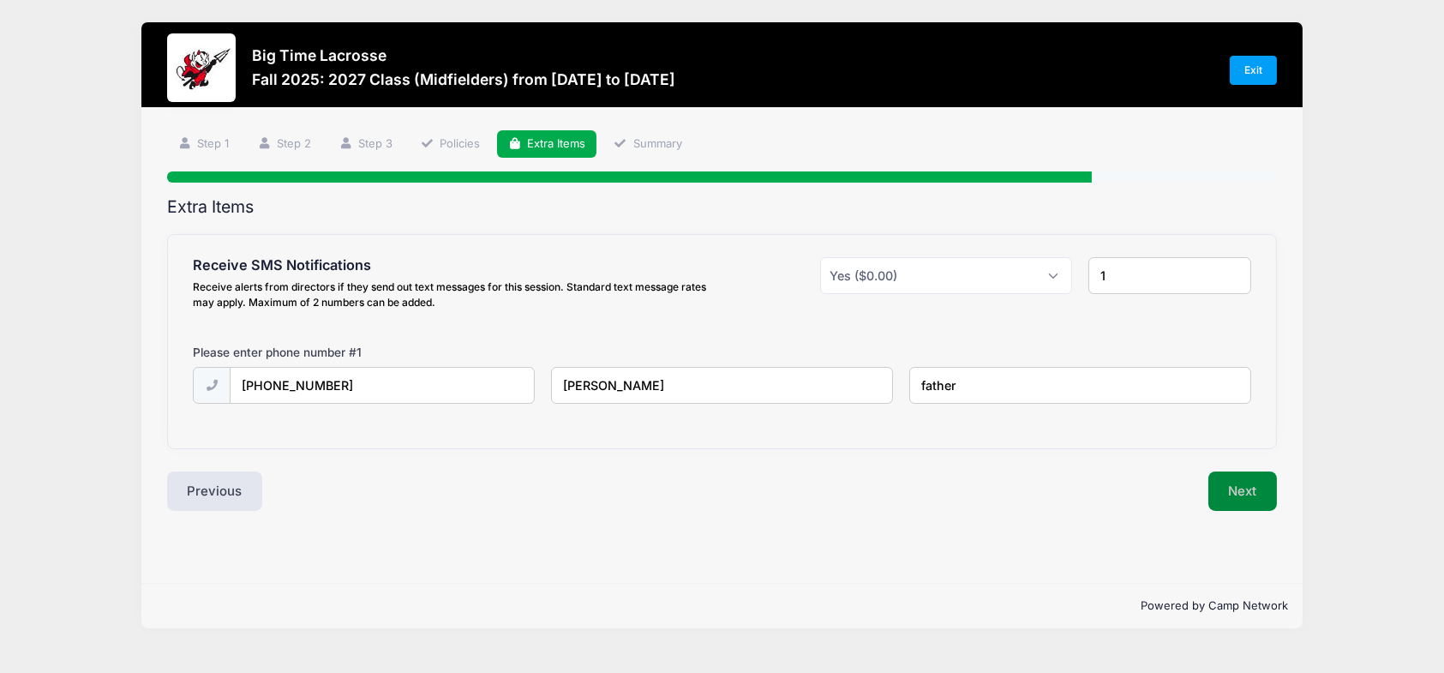
type input "father"
click at [1226, 489] on button "Next" at bounding box center [1242, 490] width 69 height 39
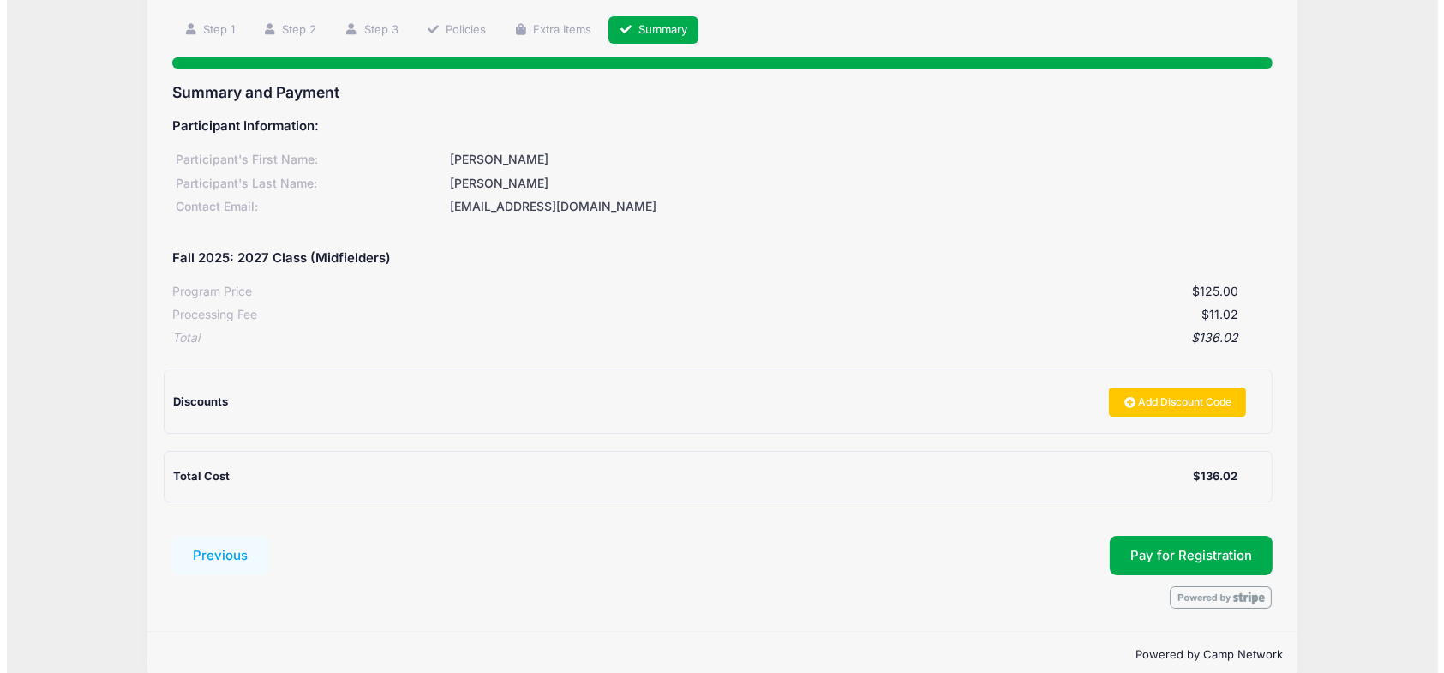
scroll to position [139, 0]
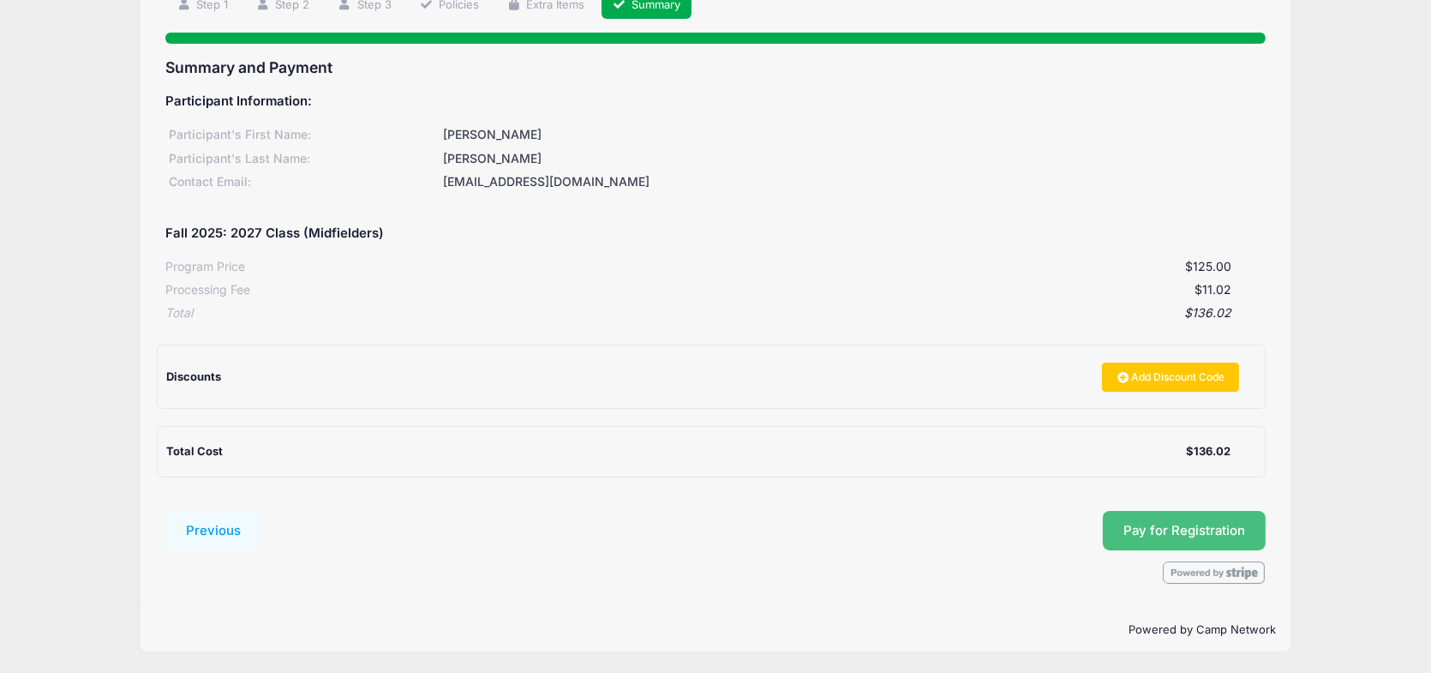
click at [1186, 527] on span "Pay for Registration" at bounding box center [1185, 530] width 122 height 15
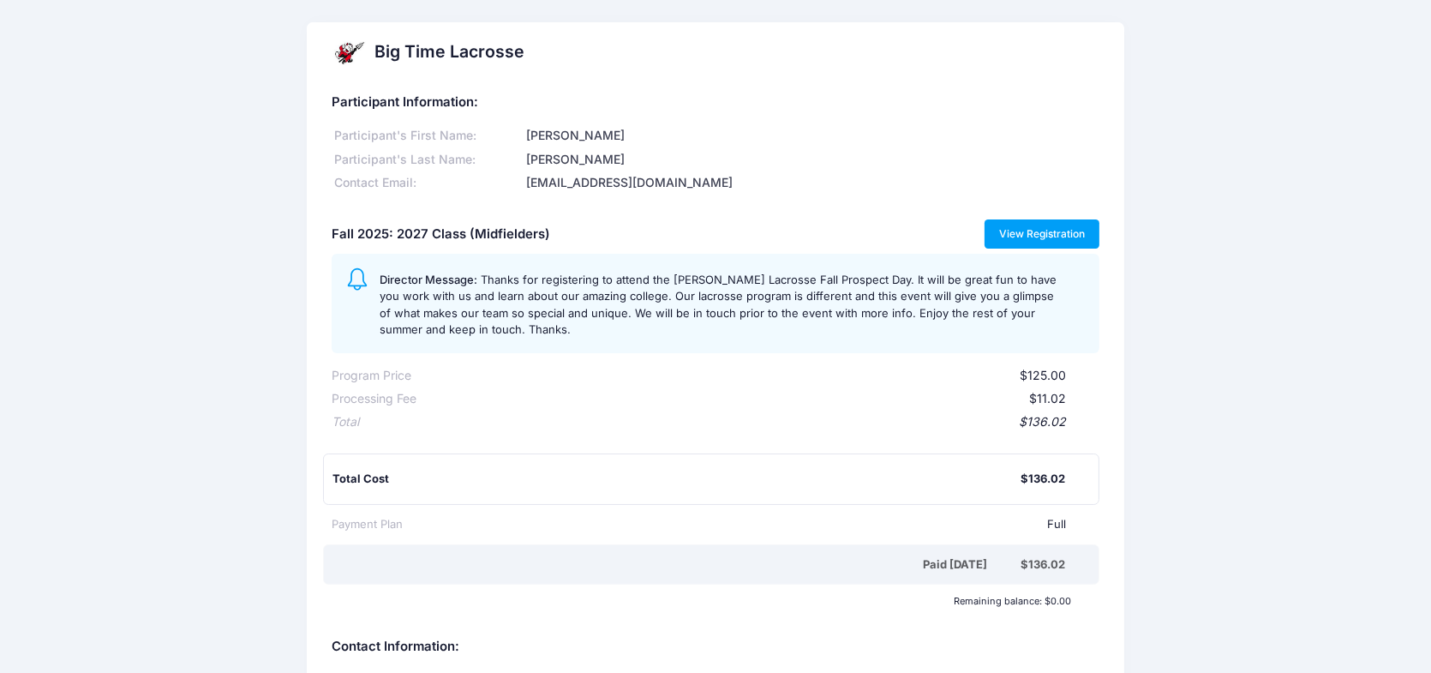
click at [1035, 229] on link "View Registration" at bounding box center [1043, 233] width 116 height 29
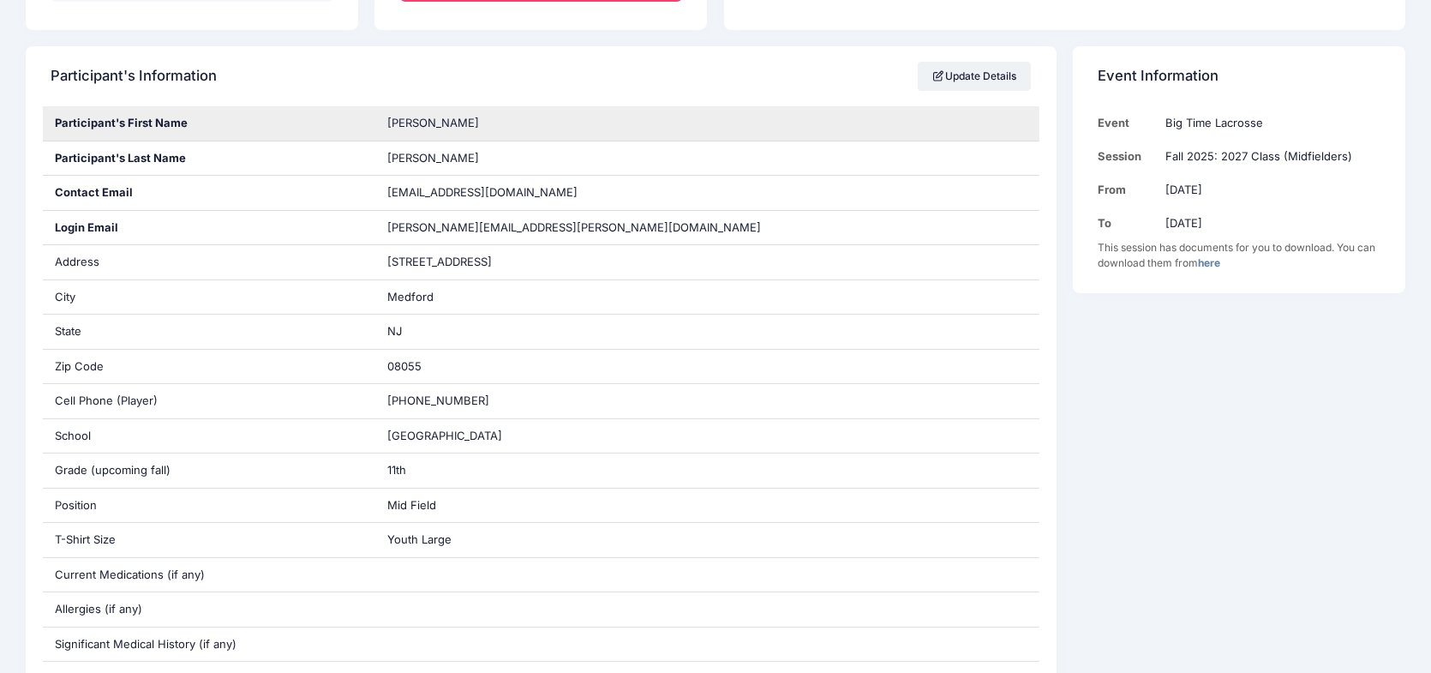
scroll to position [257, 0]
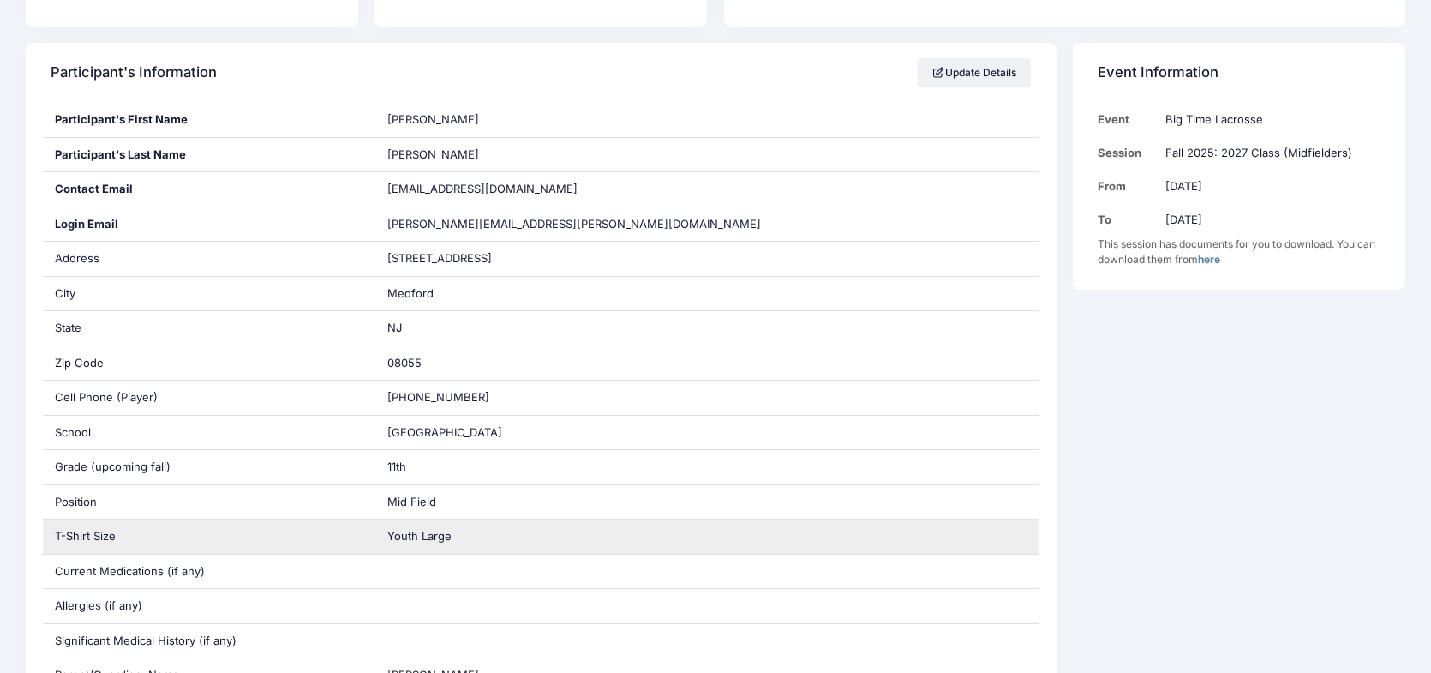
click at [406, 536] on span "Youth Large" at bounding box center [419, 536] width 64 height 14
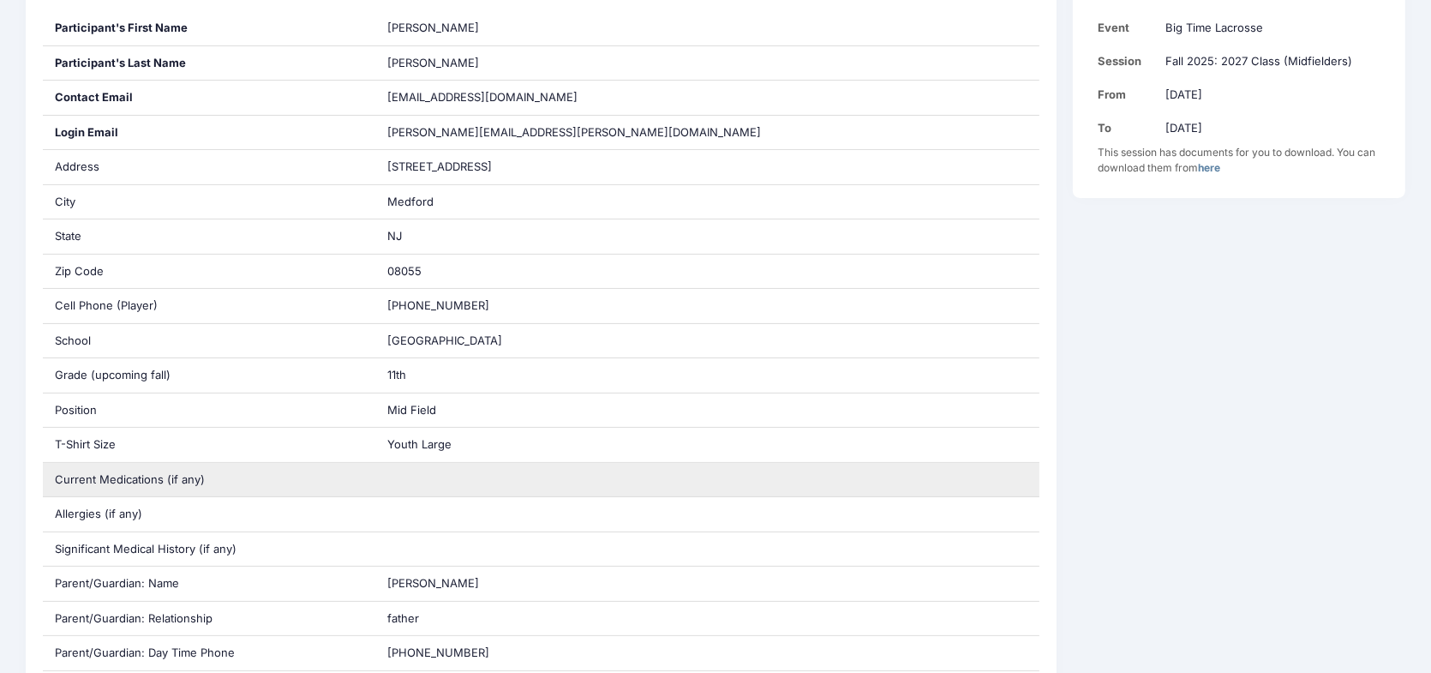
scroll to position [0, 0]
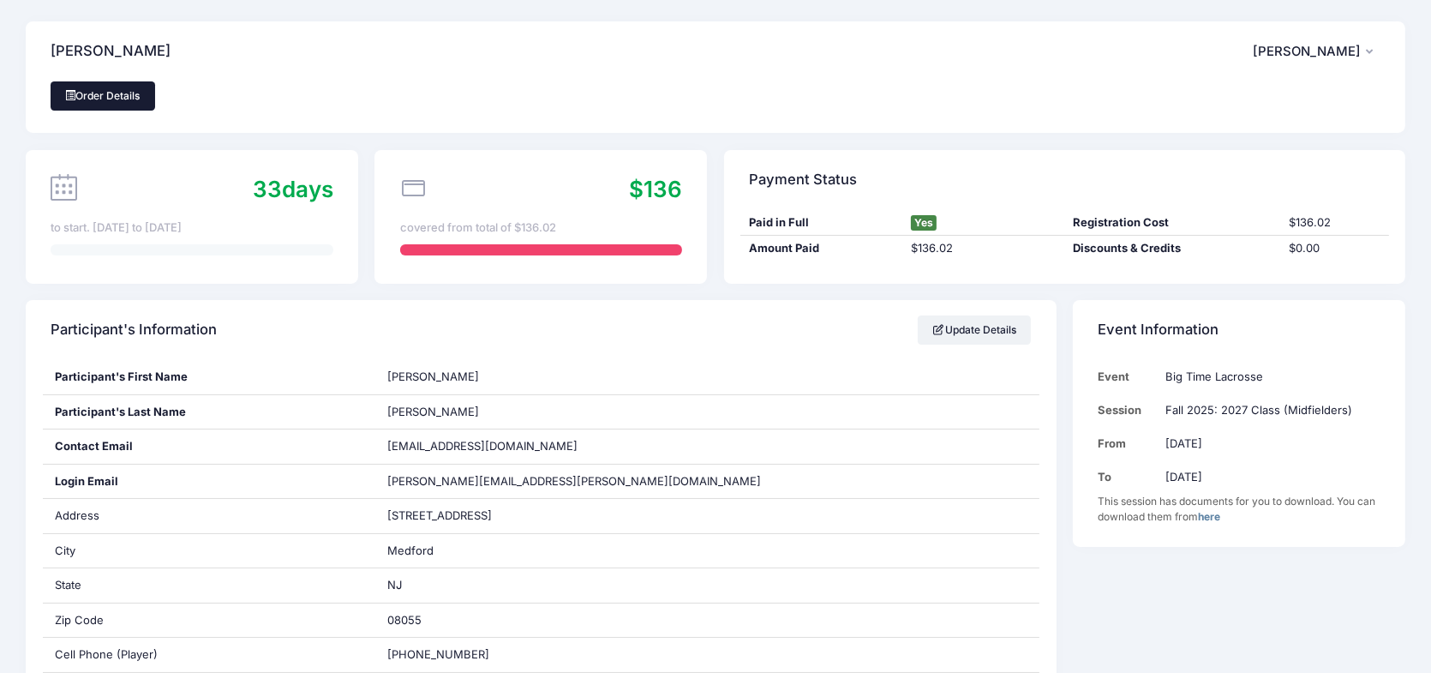
click at [130, 98] on link "Order Details" at bounding box center [103, 95] width 105 height 29
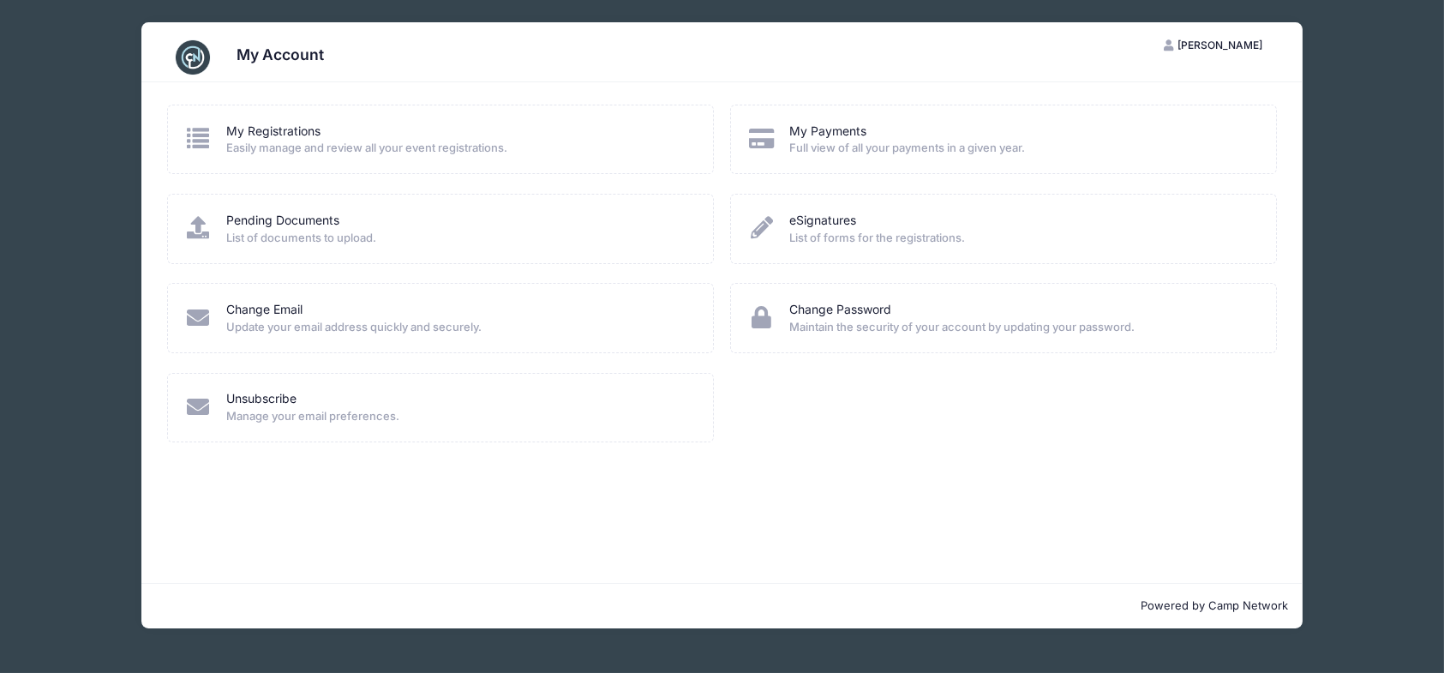
click at [1399, 93] on div "My Account CS [PERSON_NAME] My Account Logout My Registrations Easily manage an…" at bounding box center [722, 325] width 1393 height 651
